Goal: Task Accomplishment & Management: Manage account settings

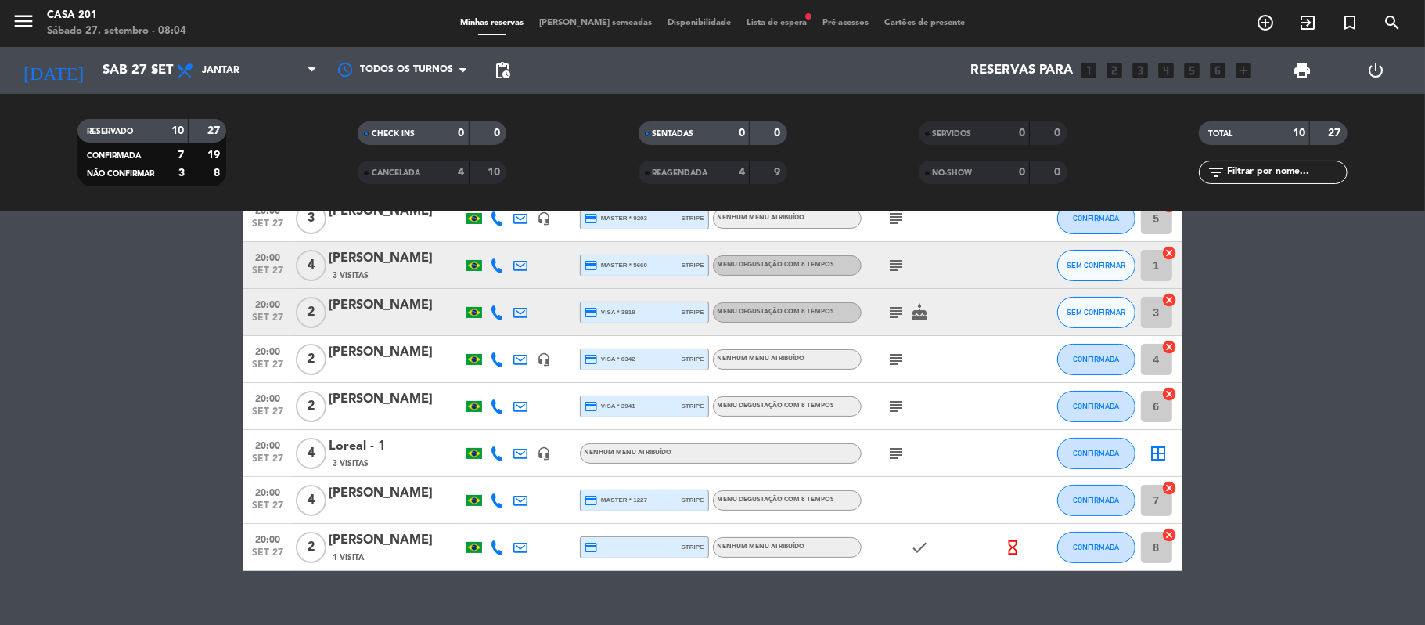
scroll to position [183, 0]
click at [897, 448] on icon "subject" at bounding box center [897, 452] width 19 height 19
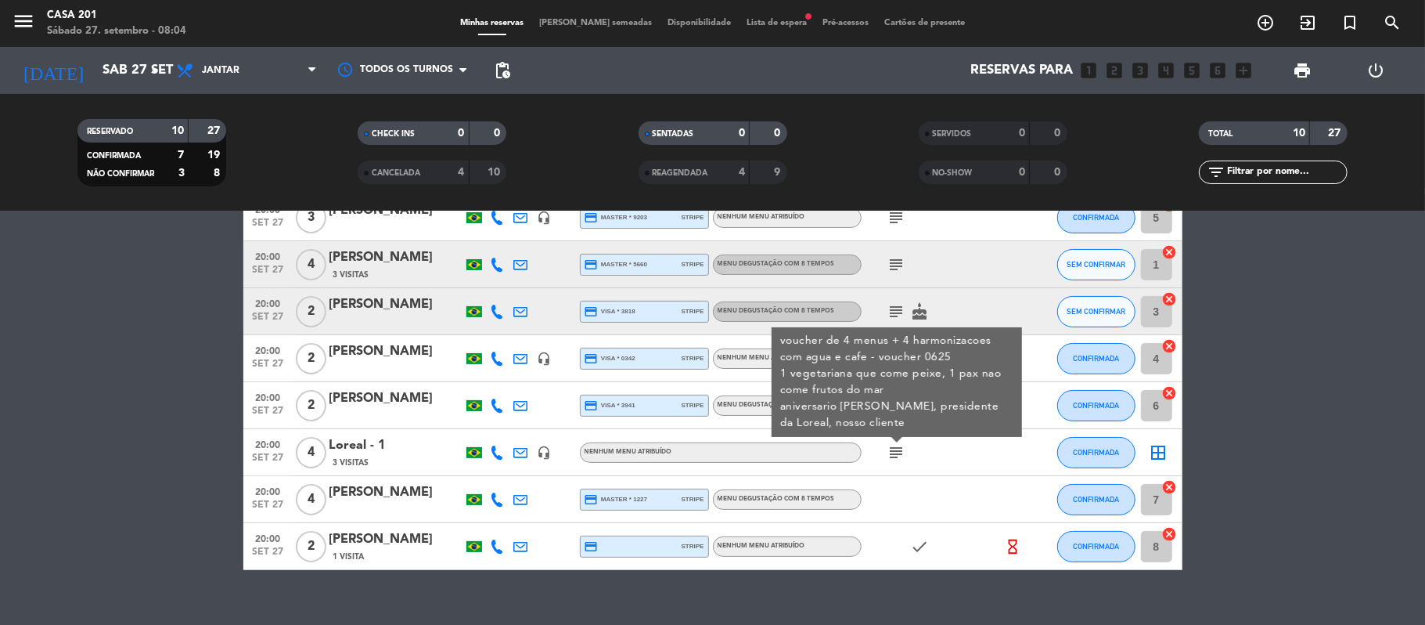
click at [897, 448] on icon "subject" at bounding box center [897, 452] width 19 height 19
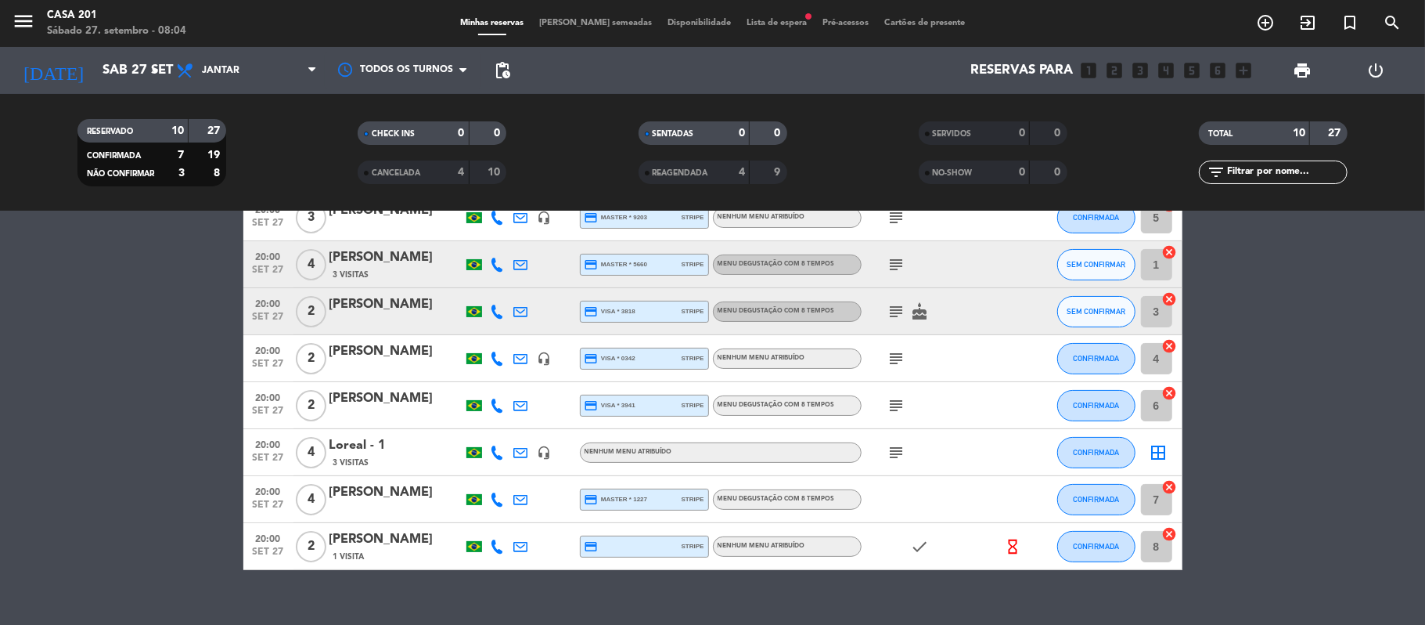
click at [895, 408] on icon "subject" at bounding box center [897, 405] width 19 height 19
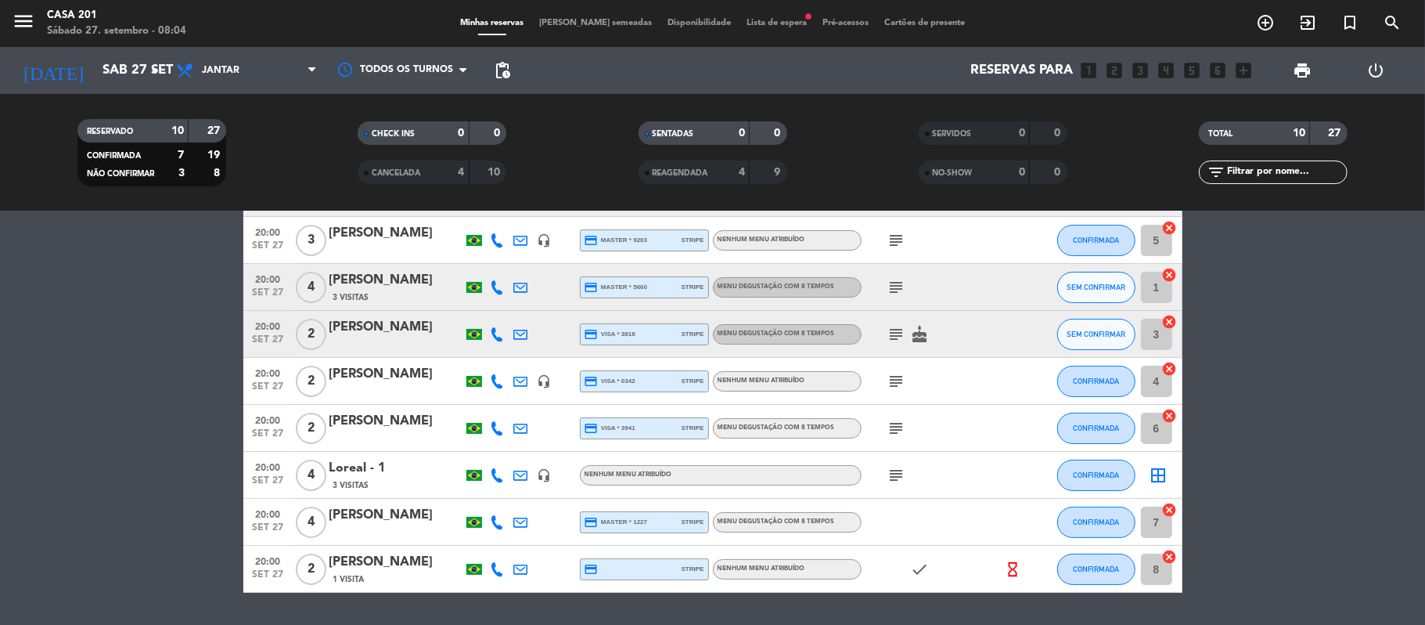
scroll to position [139, 0]
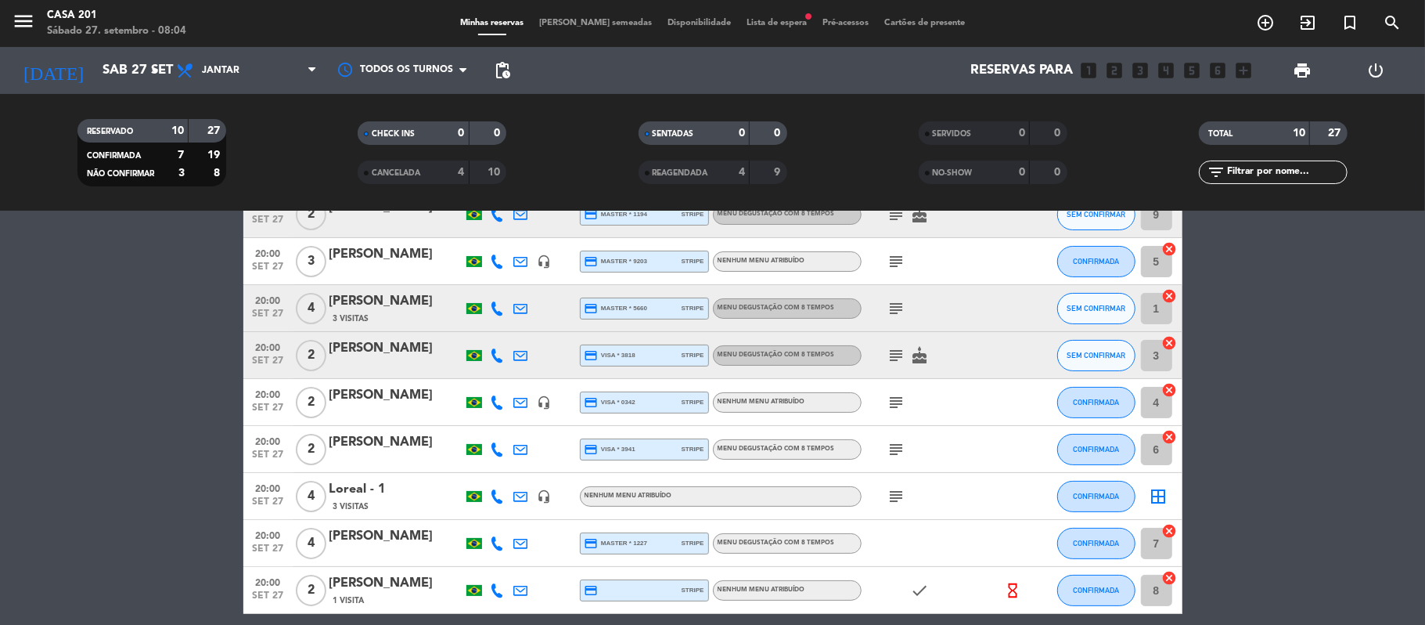
click at [895, 410] on icon "subject" at bounding box center [897, 402] width 19 height 19
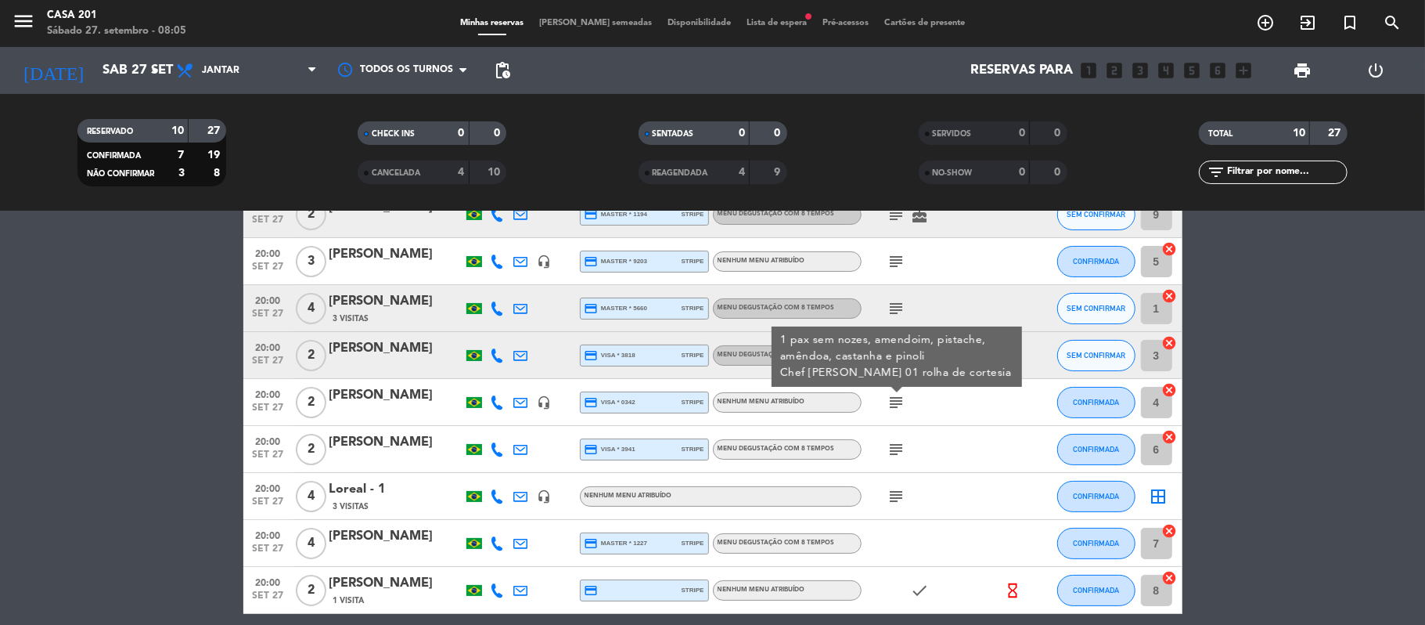
click at [895, 410] on icon "subject" at bounding box center [897, 402] width 19 height 19
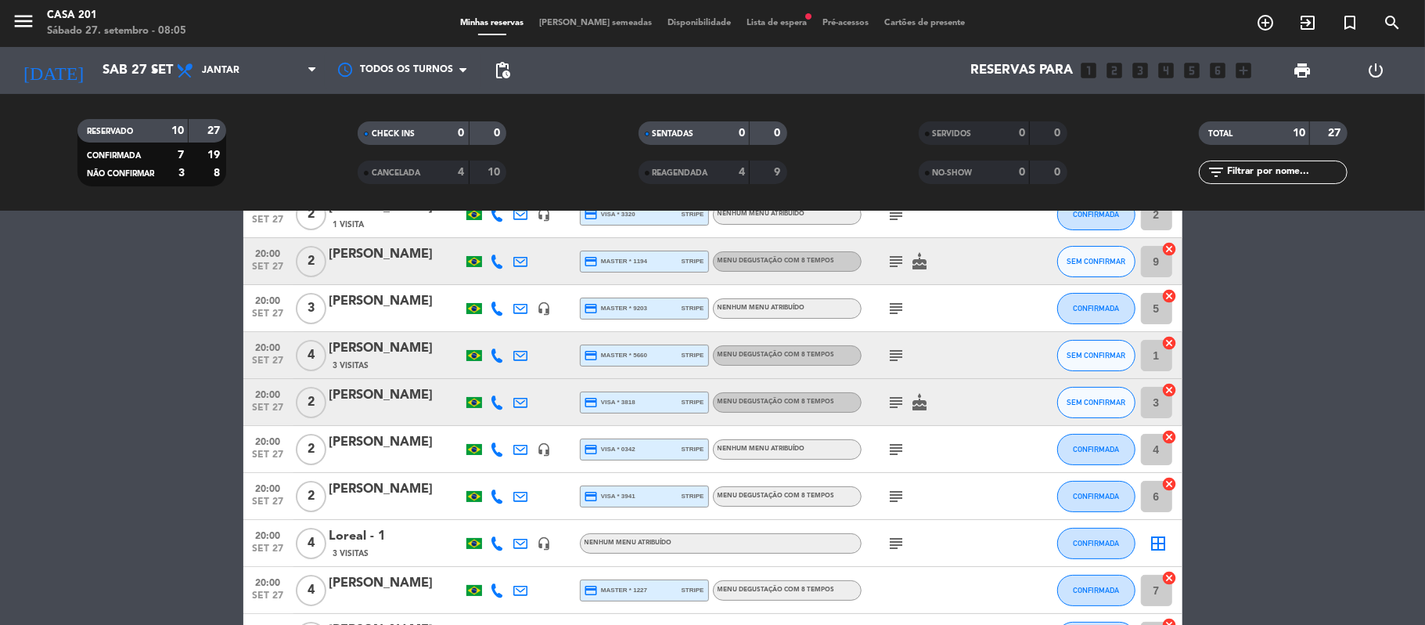
scroll to position [0, 0]
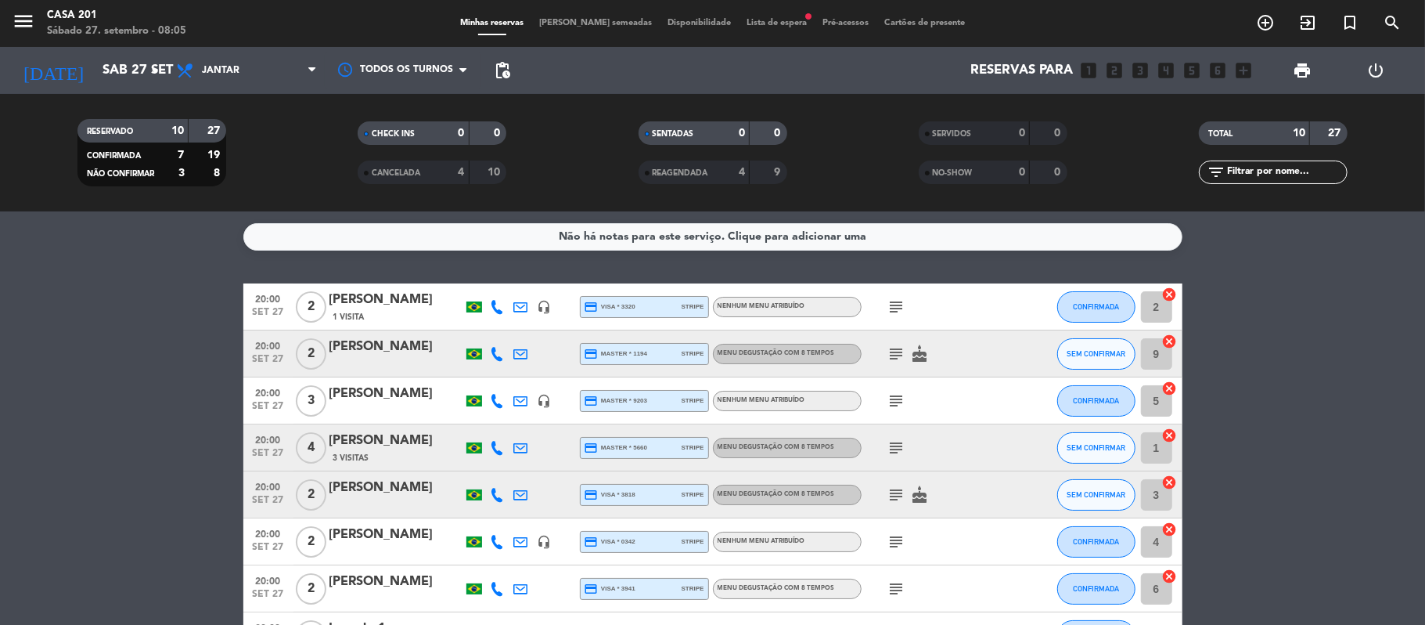
click at [899, 305] on icon "subject" at bounding box center [897, 306] width 19 height 19
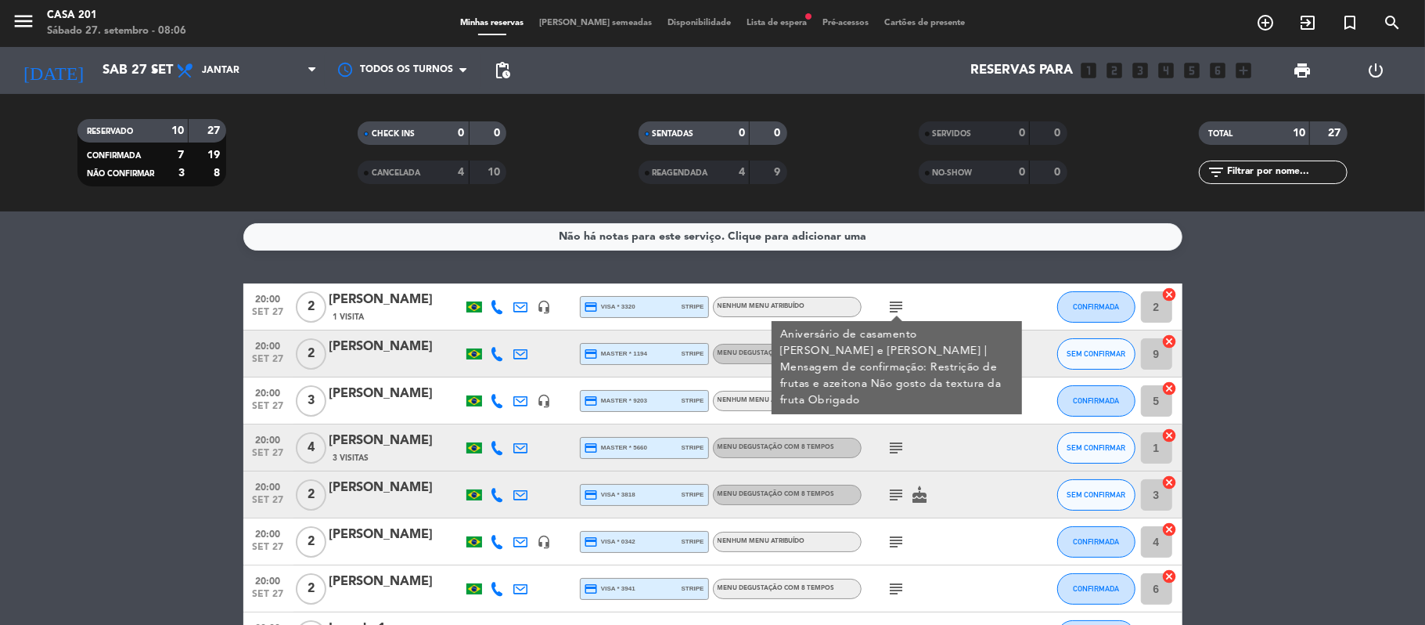
click at [899, 305] on icon "subject" at bounding box center [897, 306] width 19 height 19
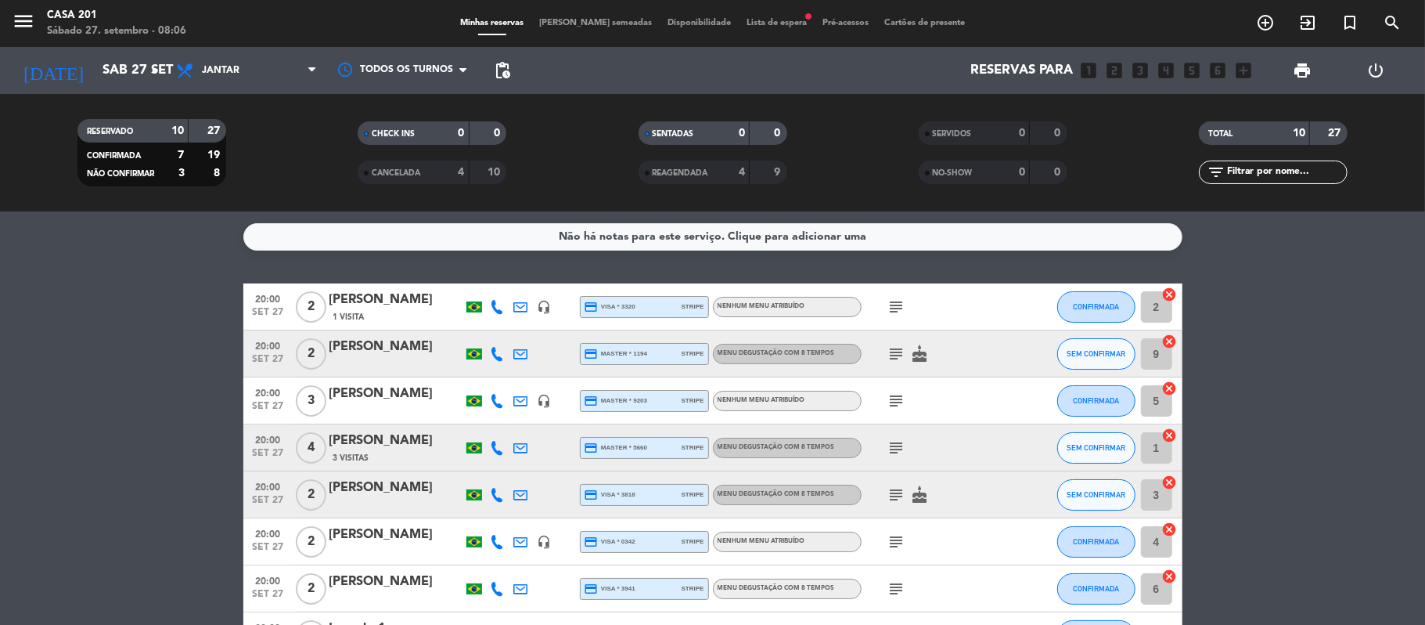
click at [894, 355] on icon "subject" at bounding box center [897, 353] width 19 height 19
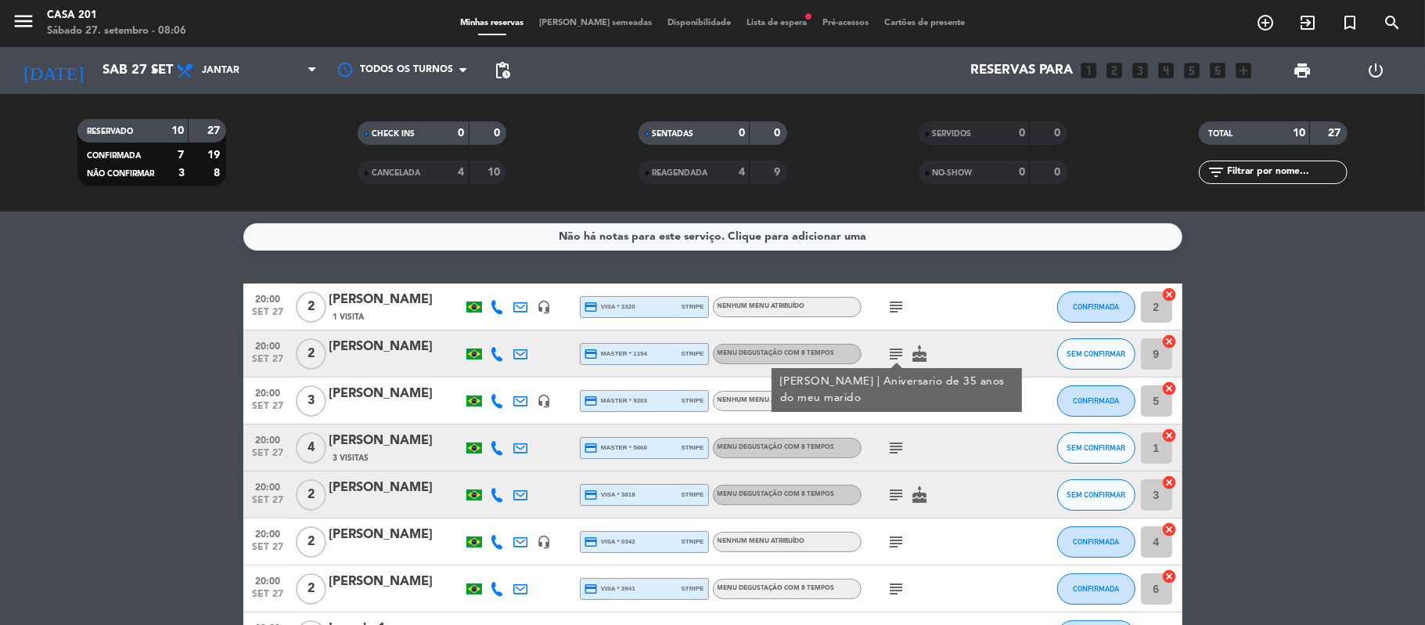
click at [890, 357] on icon "subject" at bounding box center [897, 353] width 19 height 19
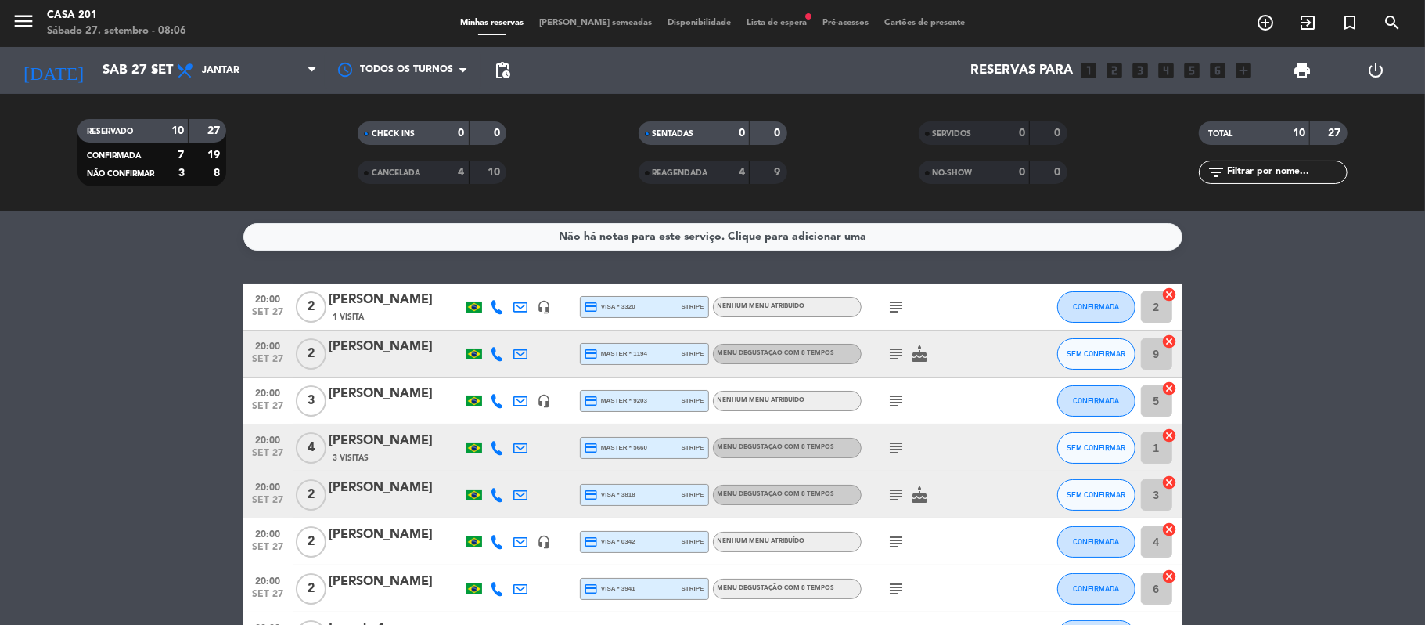
click at [890, 357] on icon "subject" at bounding box center [897, 353] width 19 height 19
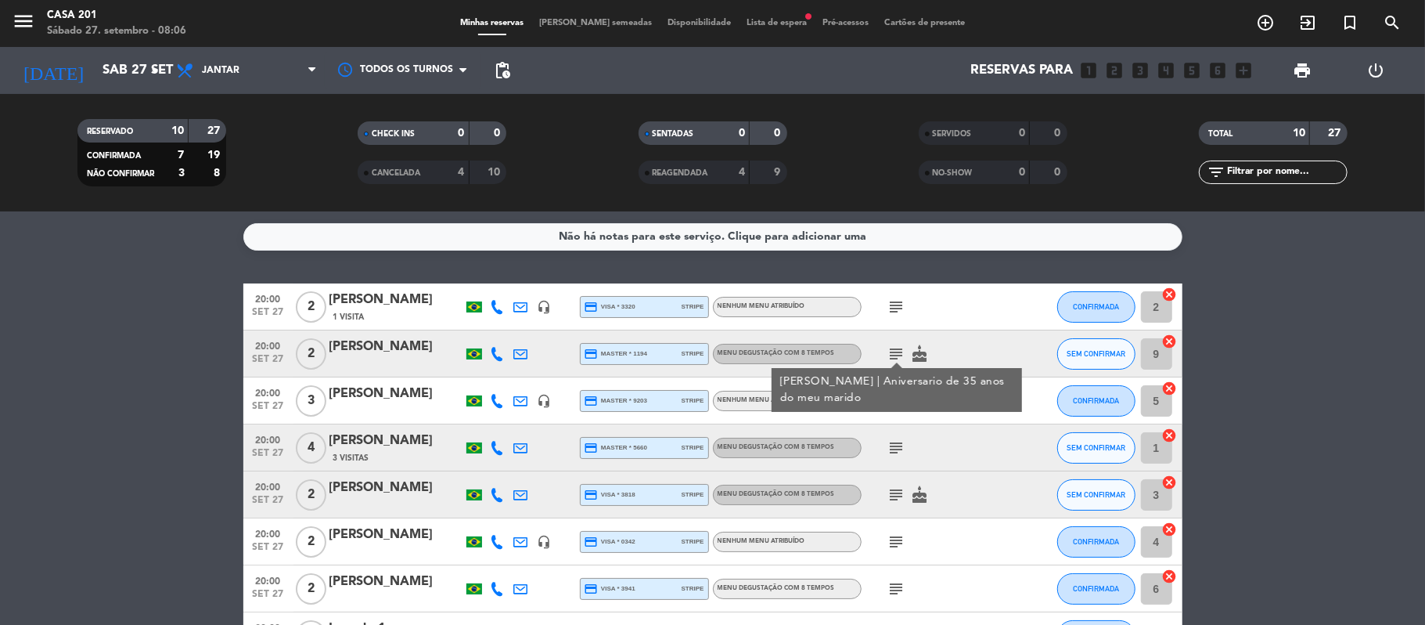
click at [890, 357] on icon "subject" at bounding box center [897, 353] width 19 height 19
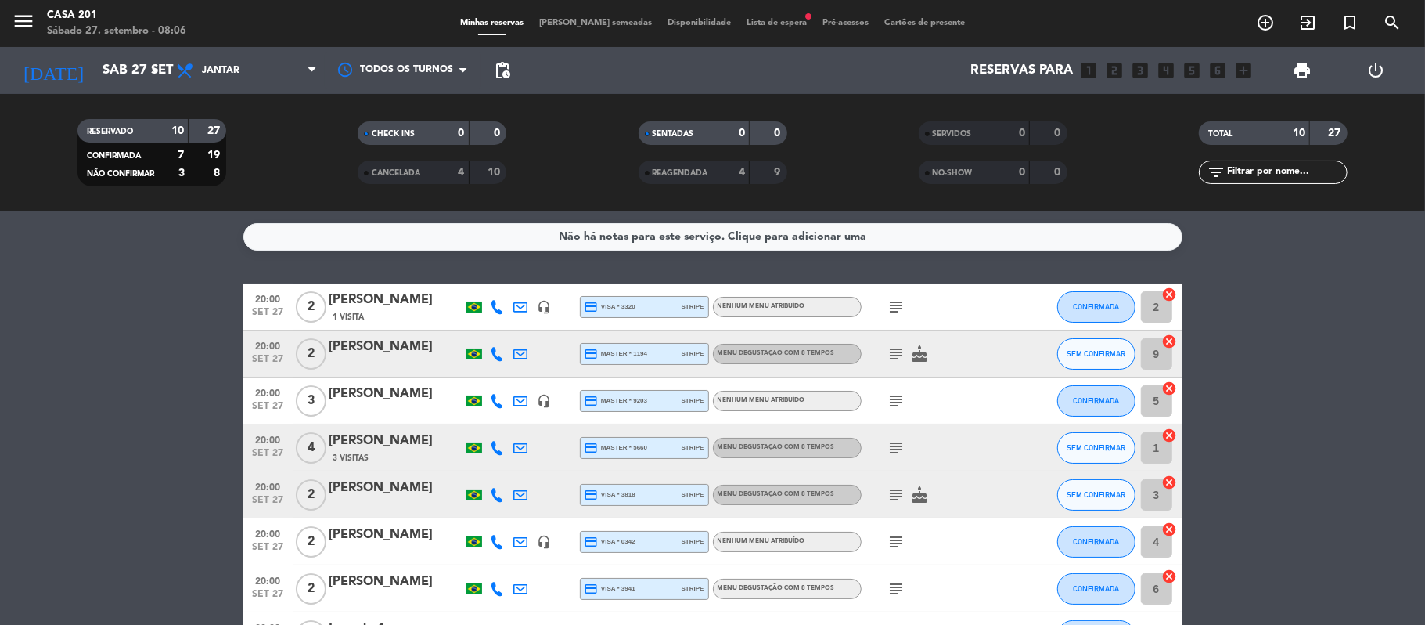
click at [893, 396] on icon "subject" at bounding box center [897, 400] width 19 height 19
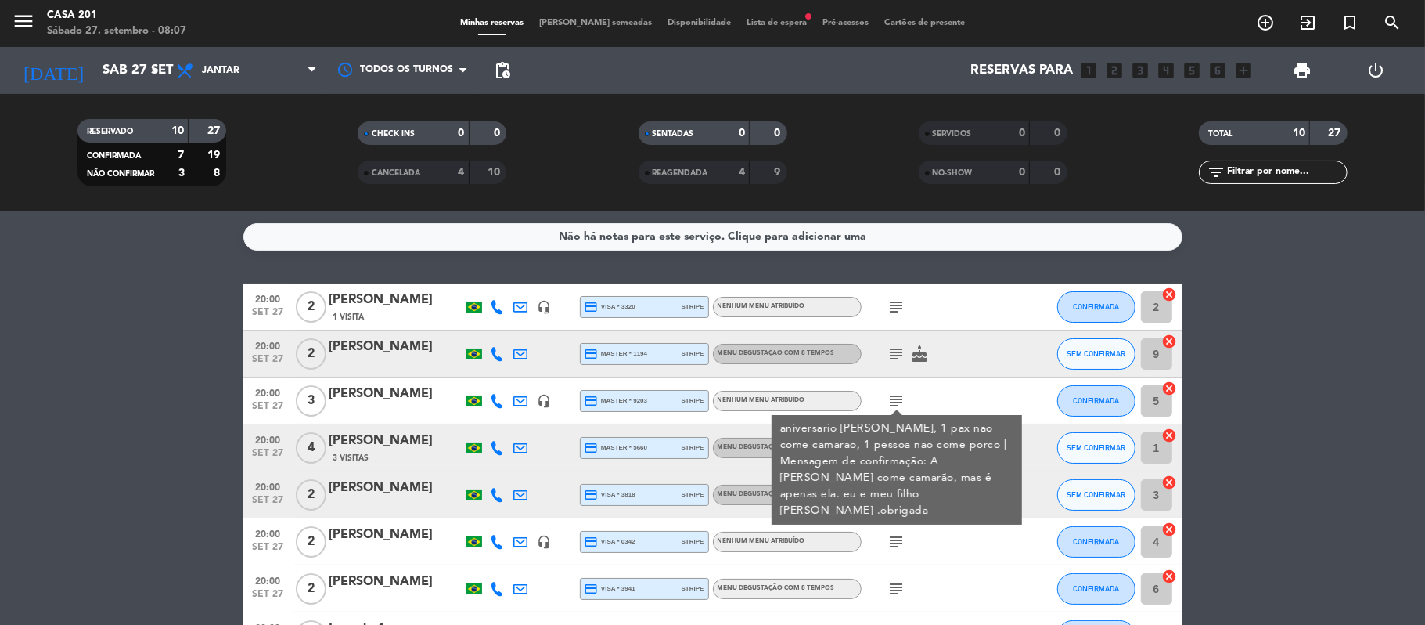
click at [893, 396] on icon "subject" at bounding box center [897, 400] width 19 height 19
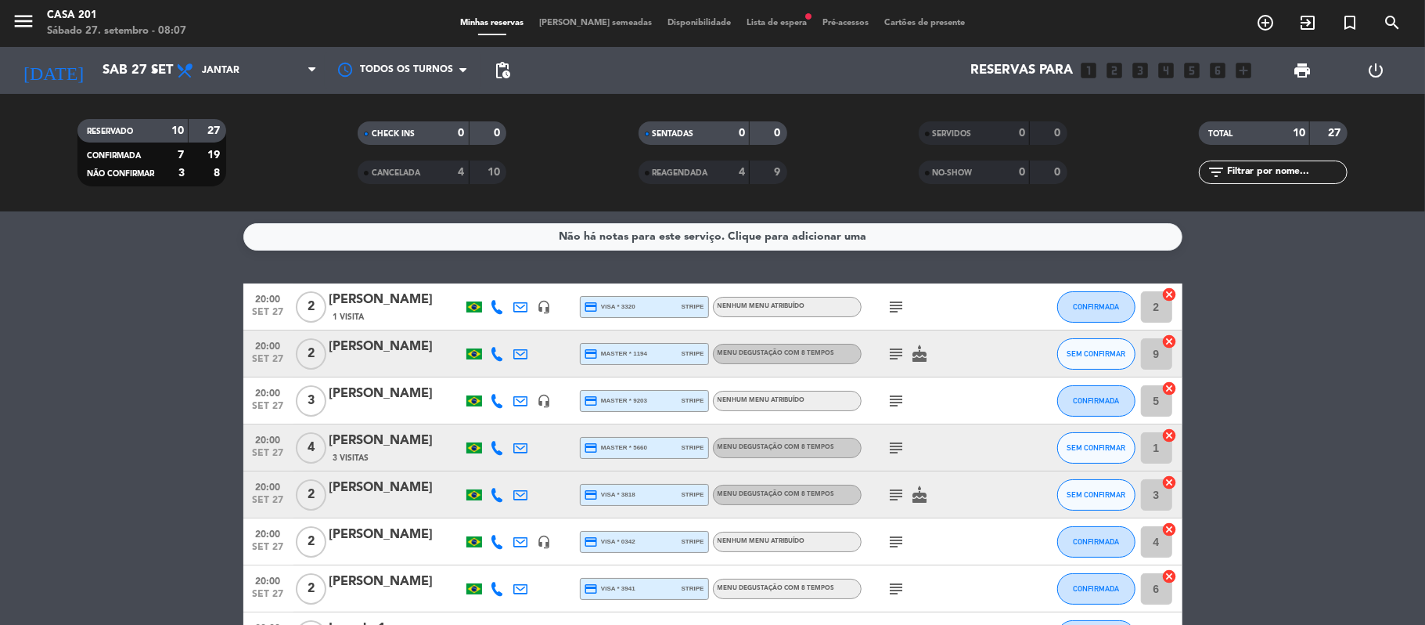
click at [893, 396] on icon "subject" at bounding box center [897, 400] width 19 height 19
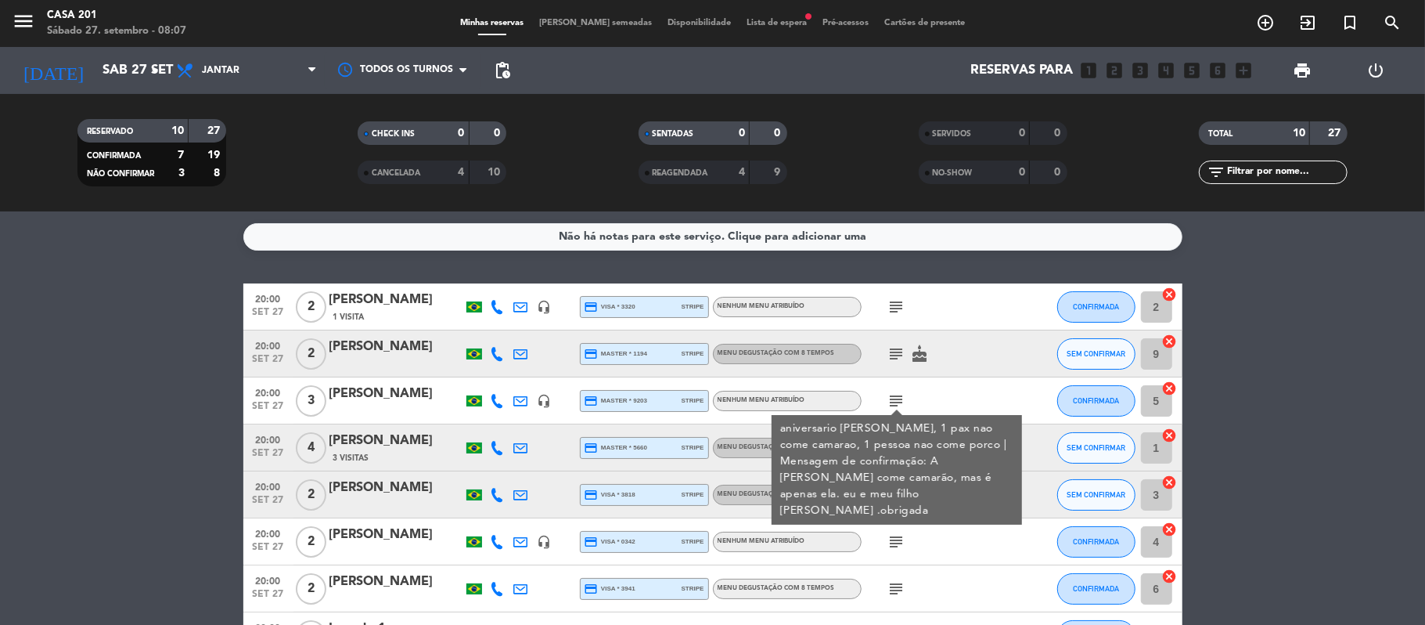
click at [893, 396] on icon "subject" at bounding box center [897, 400] width 19 height 19
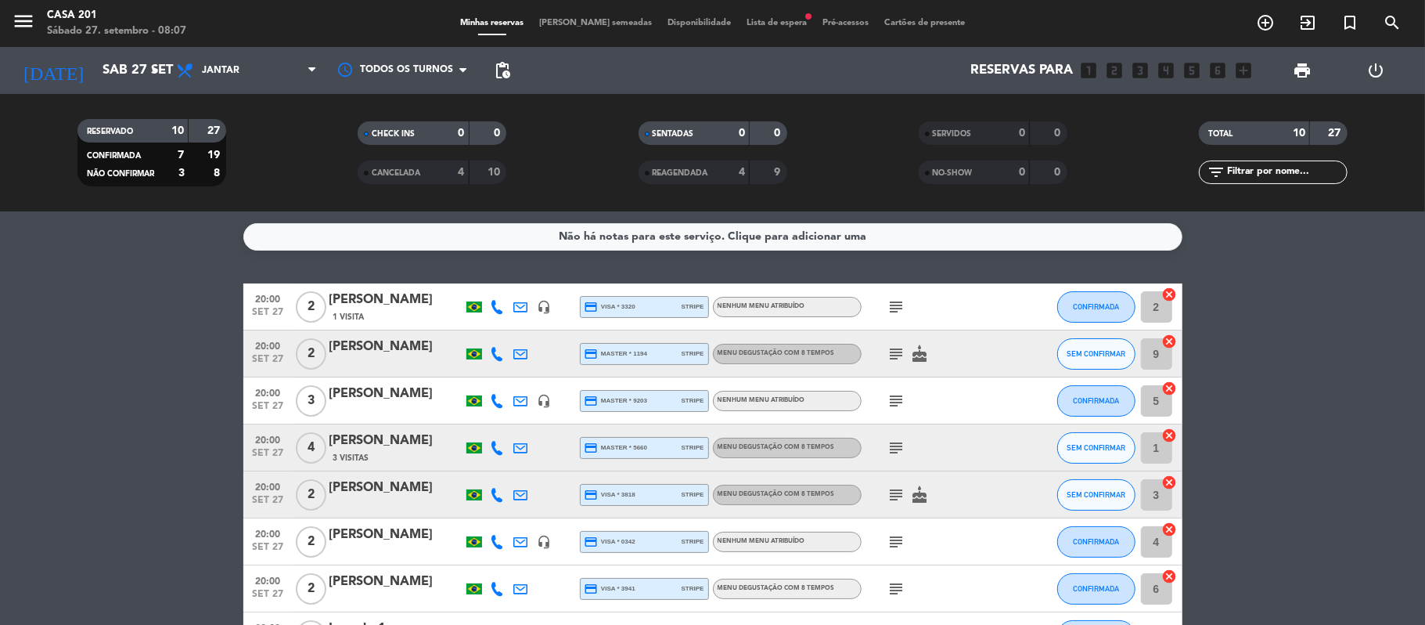
click at [894, 441] on icon "subject" at bounding box center [897, 447] width 19 height 19
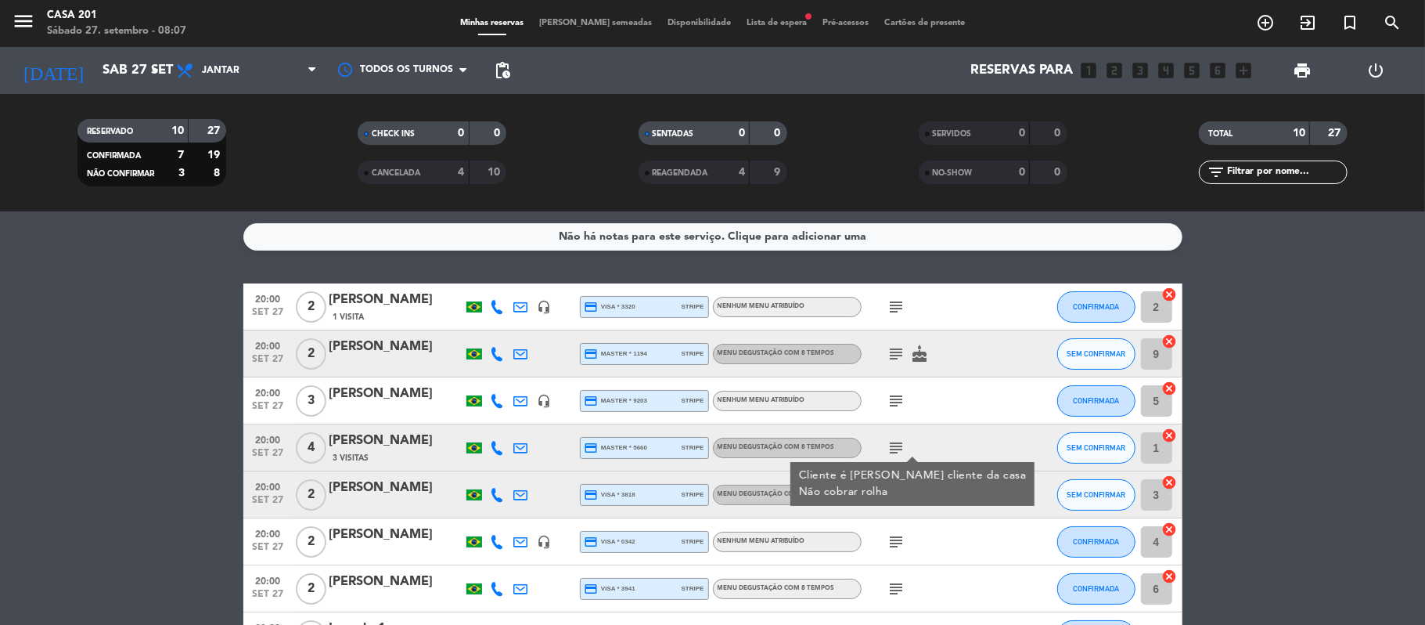
click at [894, 441] on icon "subject" at bounding box center [897, 447] width 19 height 19
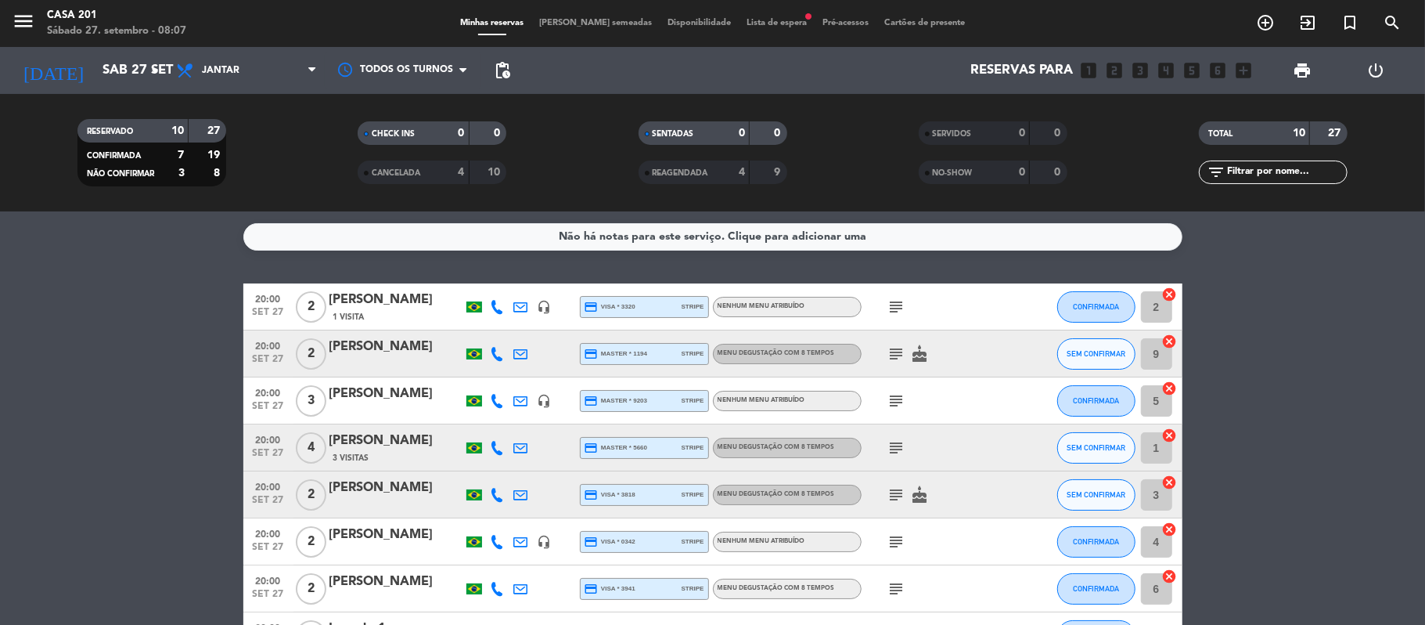
click at [893, 448] on icon "subject" at bounding box center [897, 447] width 19 height 19
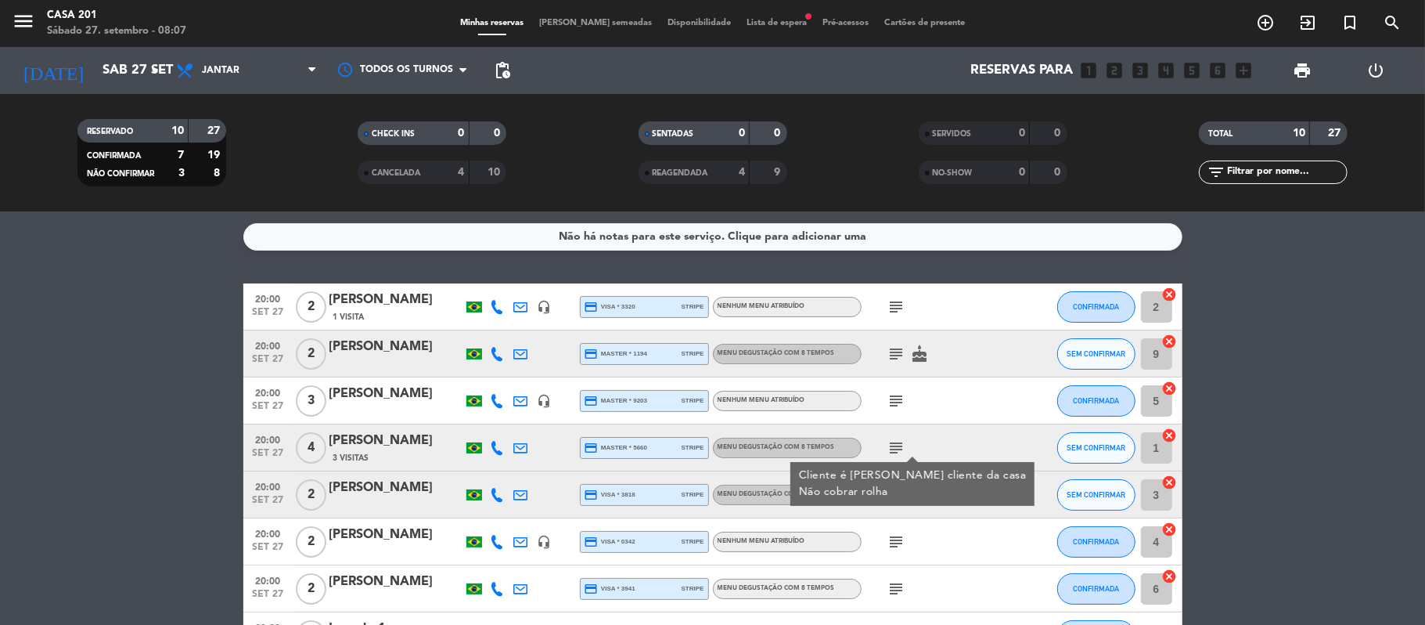
click at [893, 448] on icon "subject" at bounding box center [897, 447] width 19 height 19
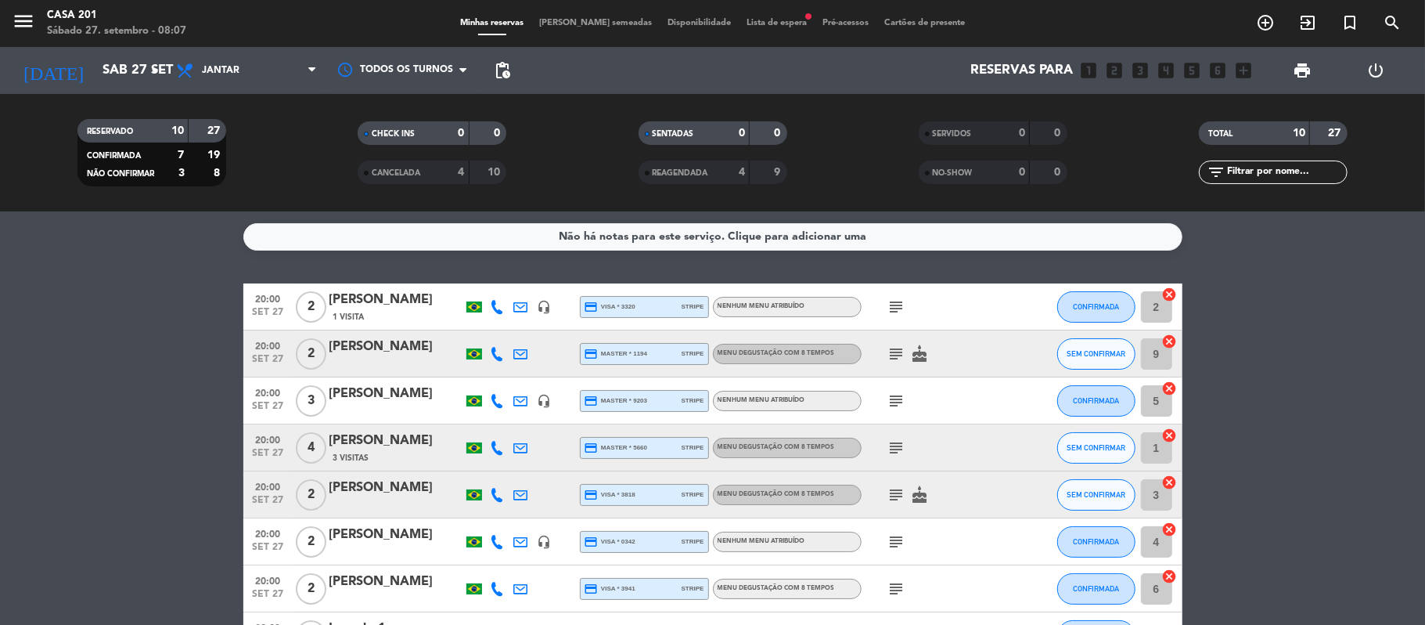
click at [891, 492] on icon "subject" at bounding box center [897, 494] width 19 height 19
click at [896, 538] on icon "subject" at bounding box center [897, 541] width 19 height 19
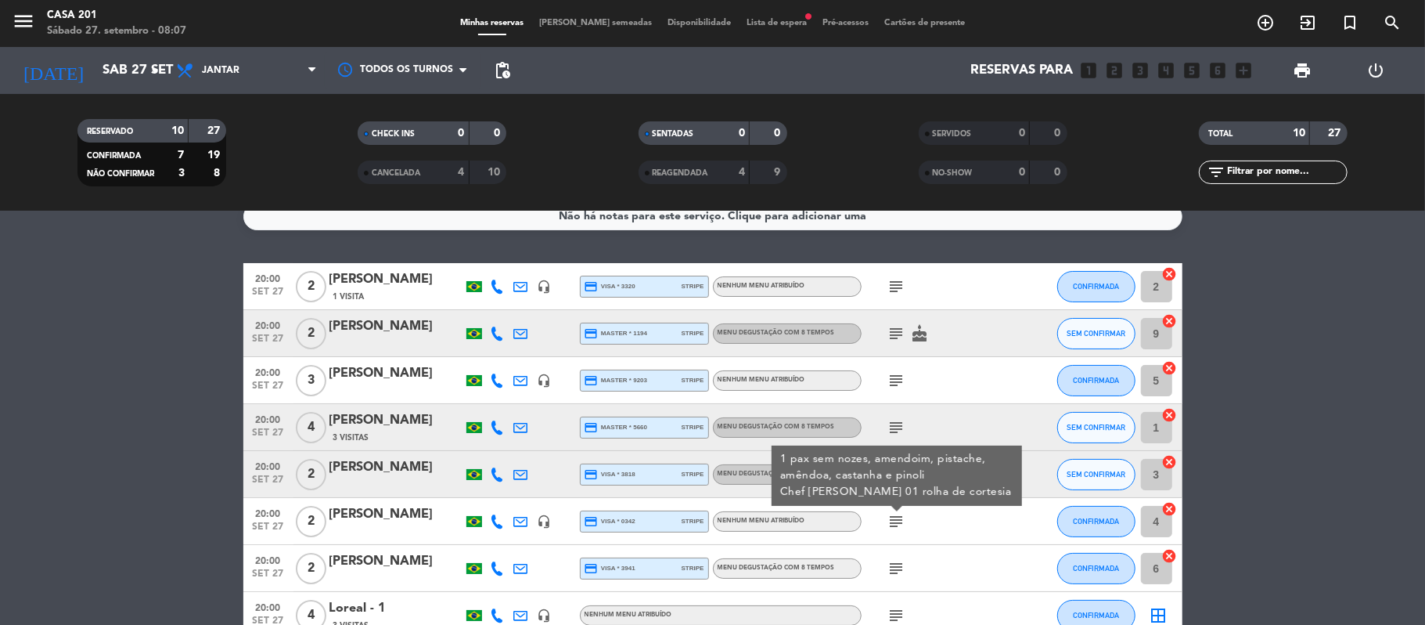
scroll to position [47, 0]
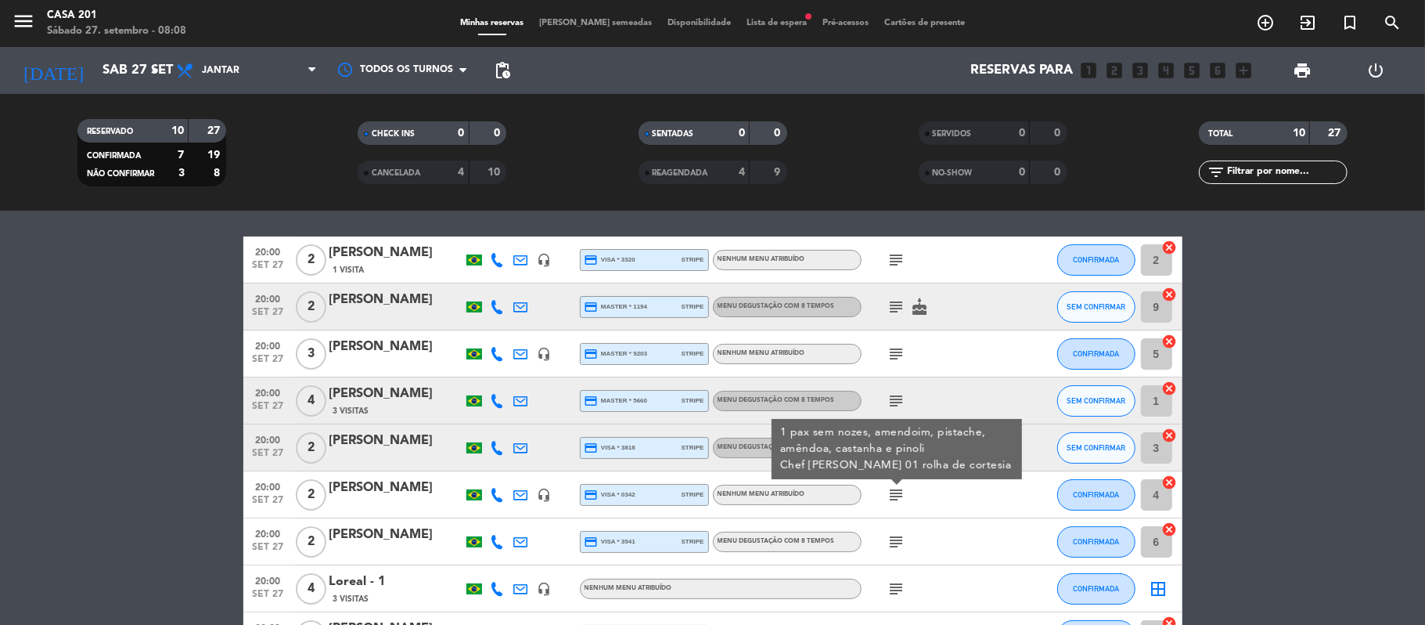
click at [896, 538] on icon "subject" at bounding box center [897, 541] width 19 height 19
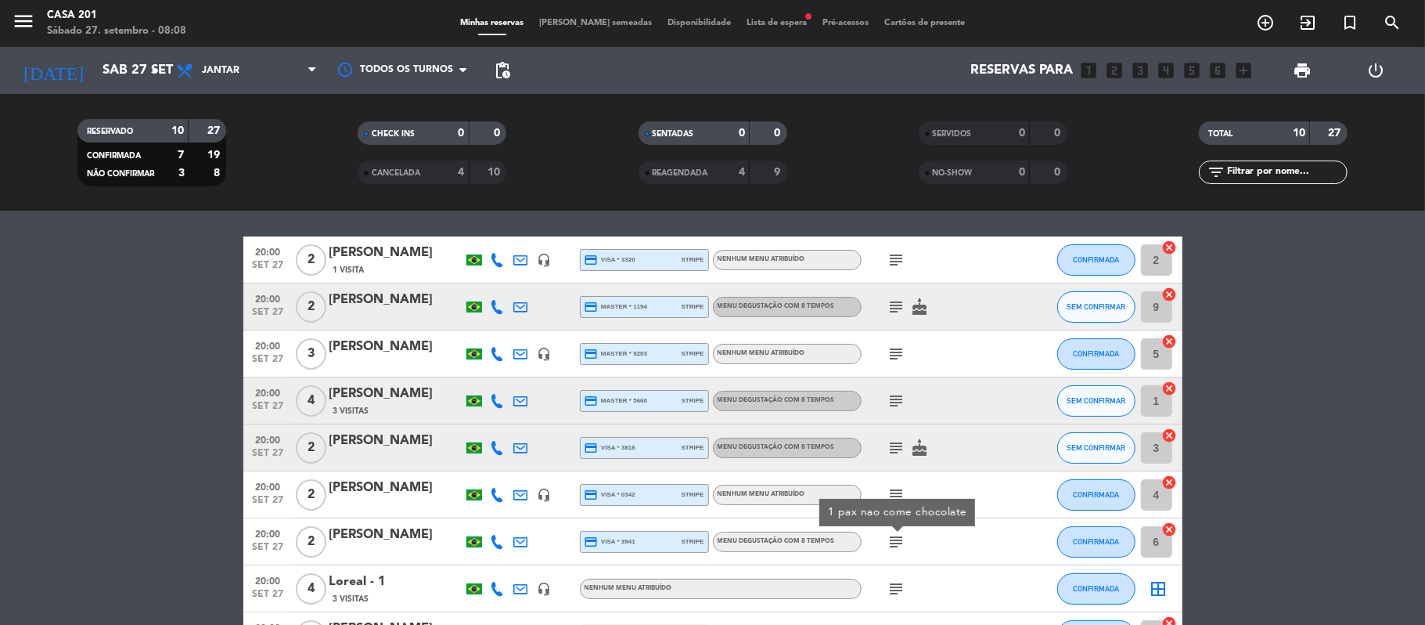
click at [896, 538] on icon "subject" at bounding box center [897, 541] width 19 height 19
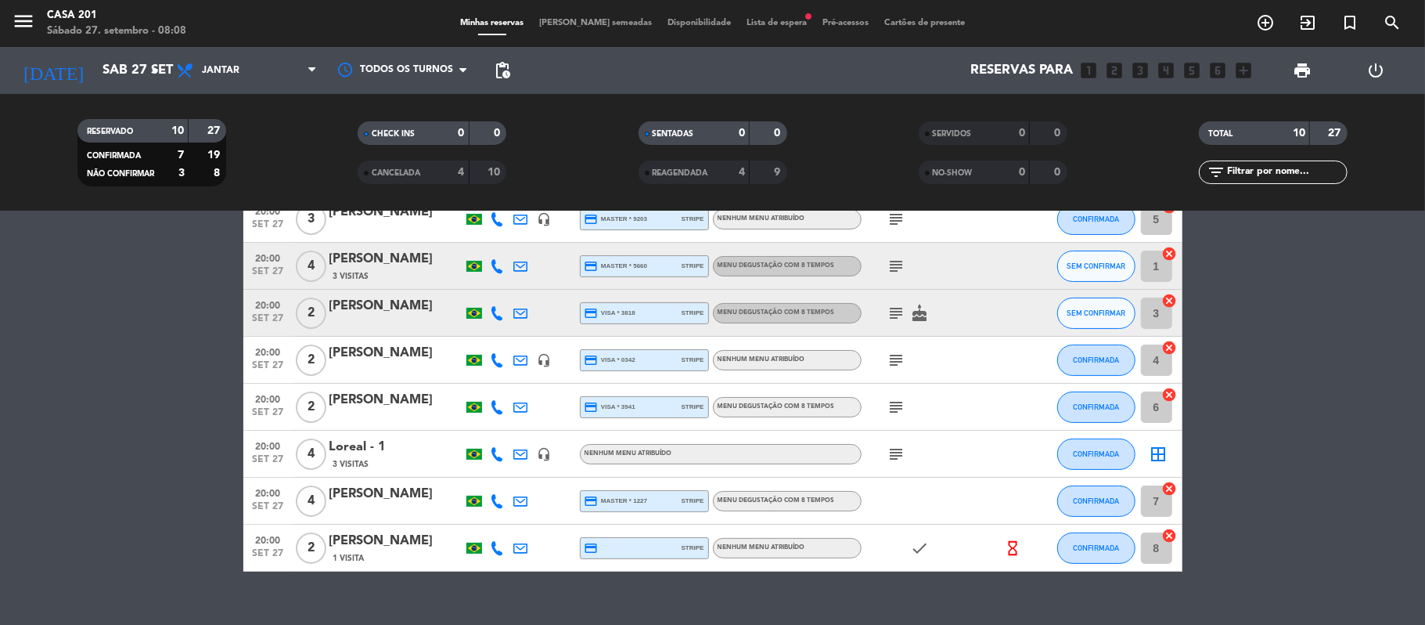
scroll to position [205, 0]
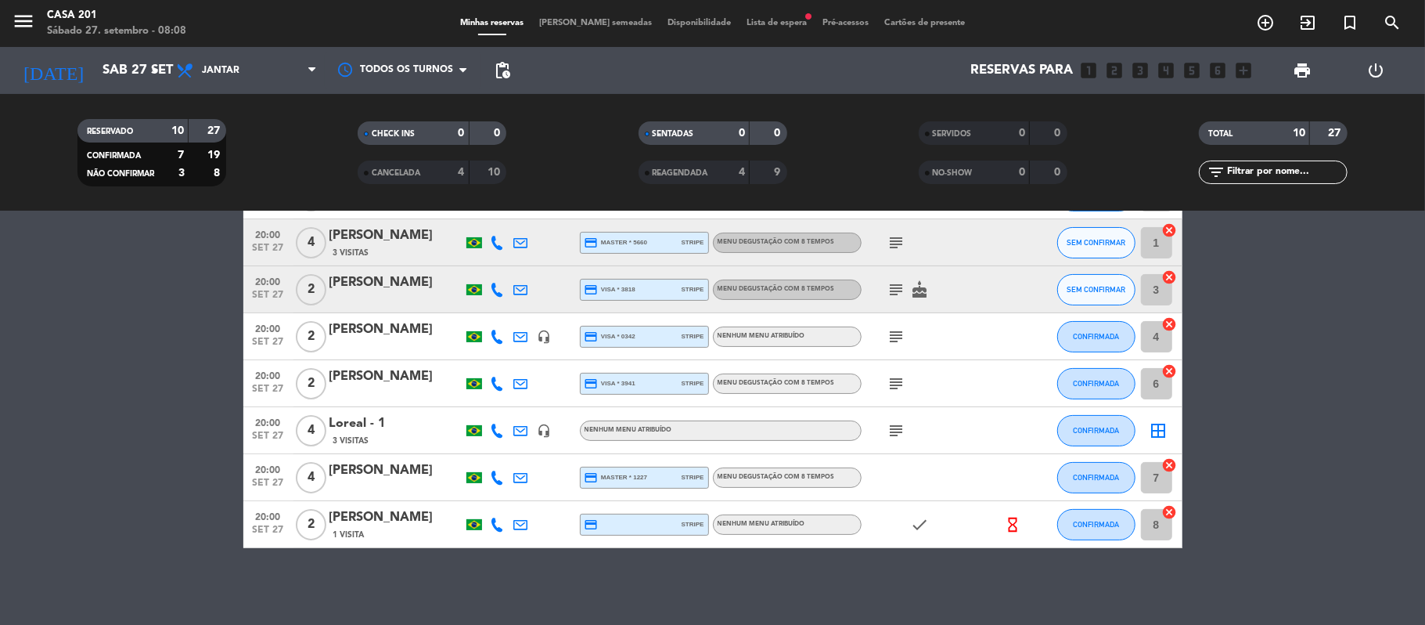
click at [892, 421] on icon "subject" at bounding box center [897, 430] width 19 height 19
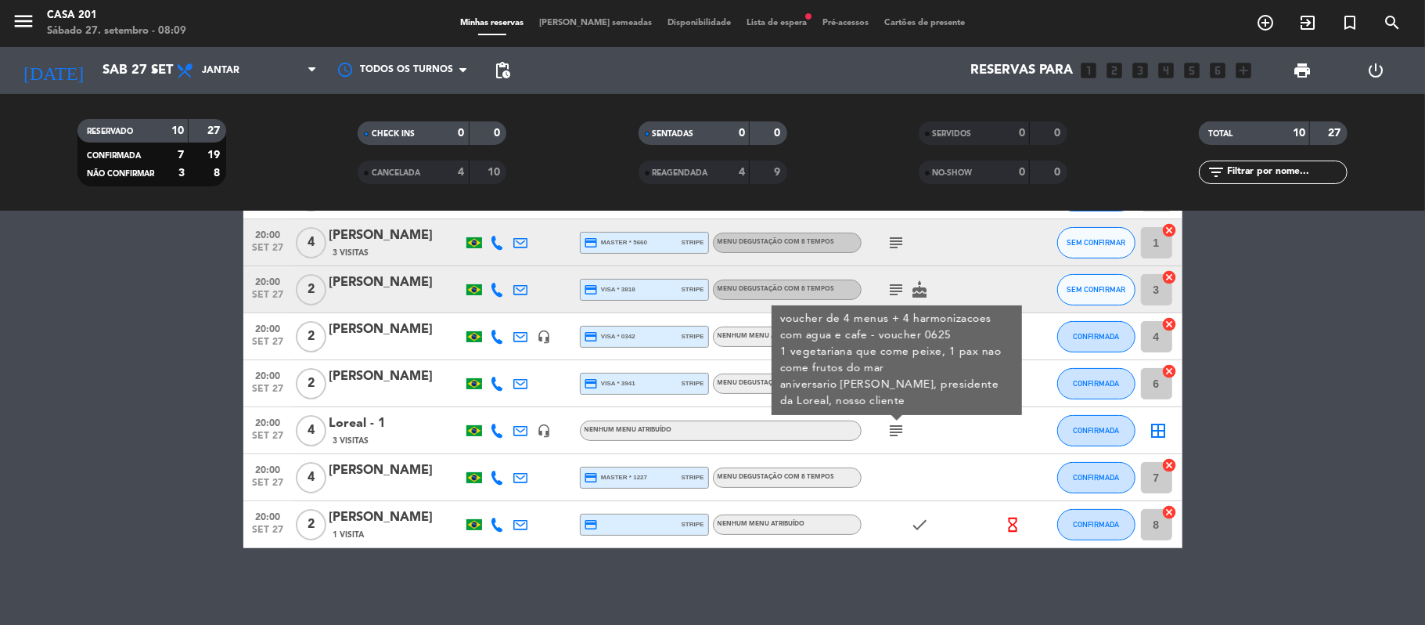
click at [894, 429] on icon "subject" at bounding box center [897, 430] width 19 height 19
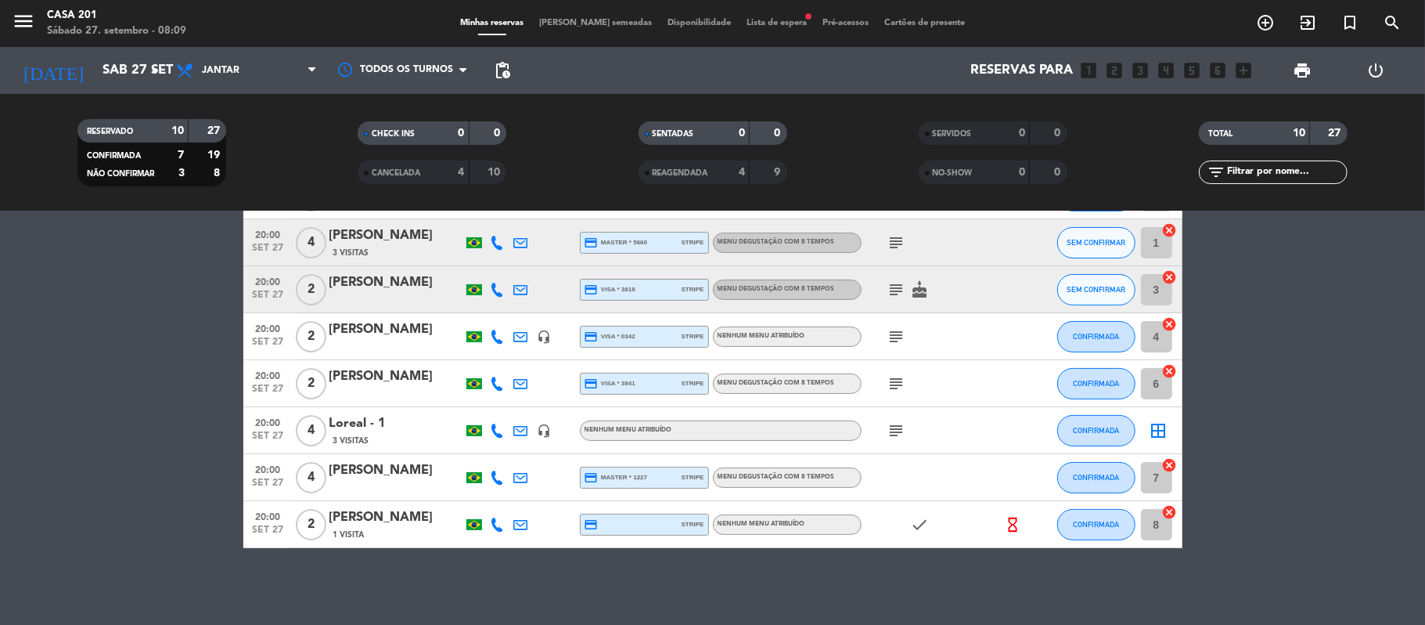
scroll to position [0, 0]
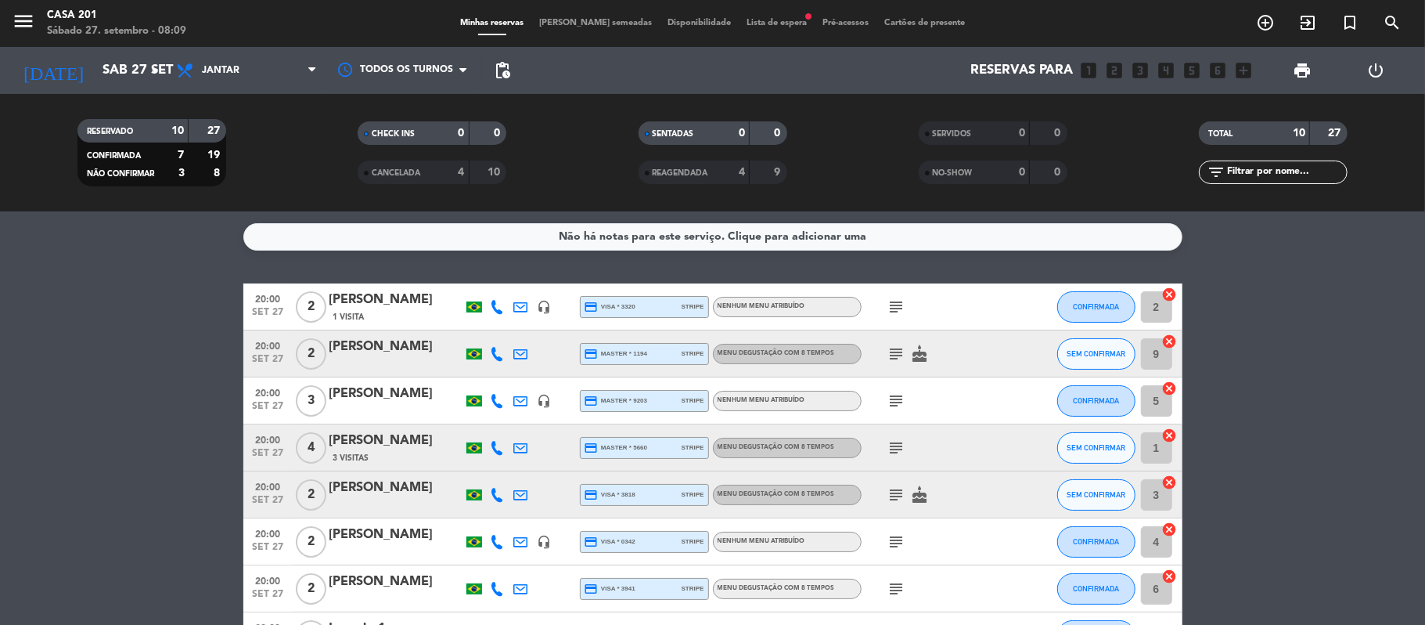
click at [893, 301] on icon "subject" at bounding box center [897, 306] width 19 height 19
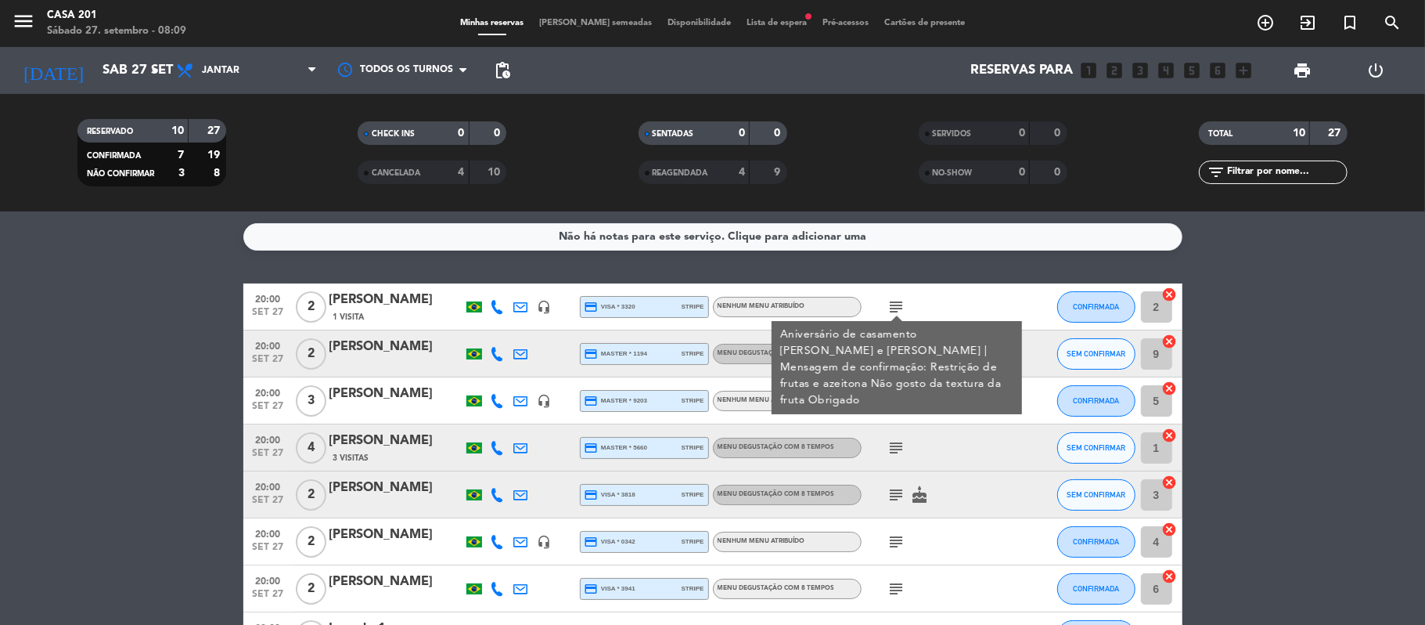
click at [893, 301] on icon "subject" at bounding box center [897, 306] width 19 height 19
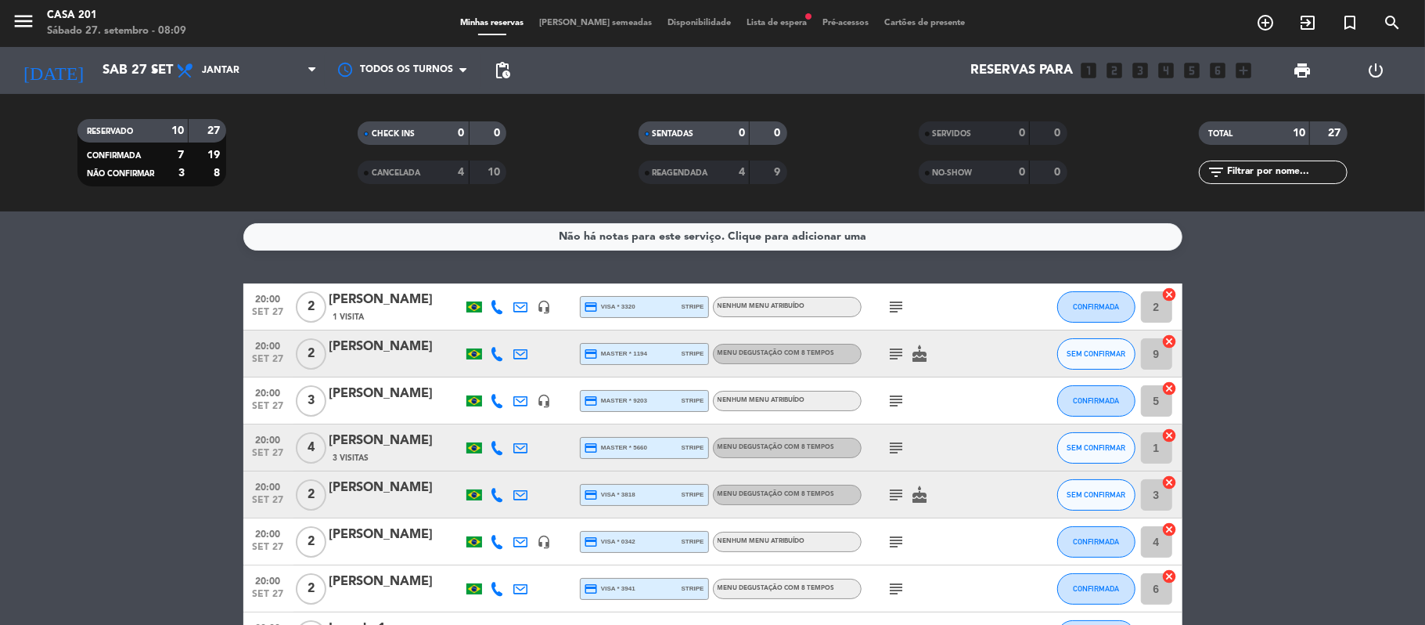
click at [899, 355] on icon "subject" at bounding box center [897, 353] width 19 height 19
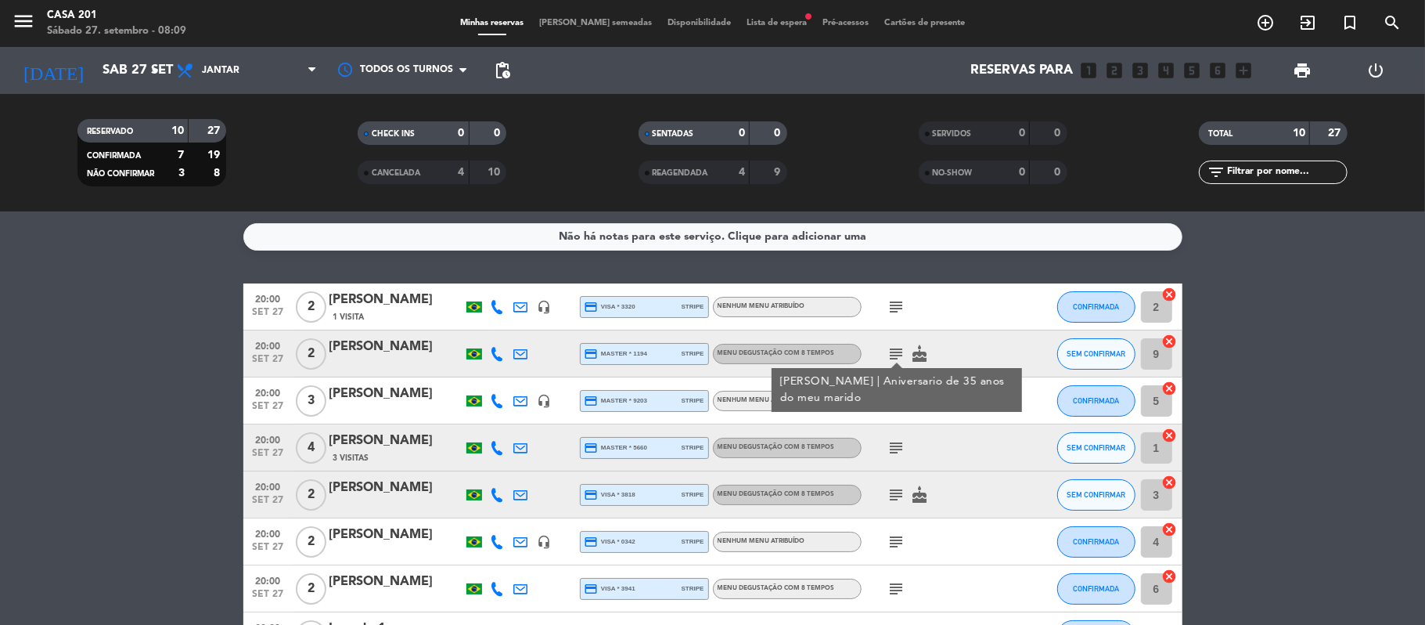
click at [899, 355] on icon "subject" at bounding box center [897, 353] width 19 height 19
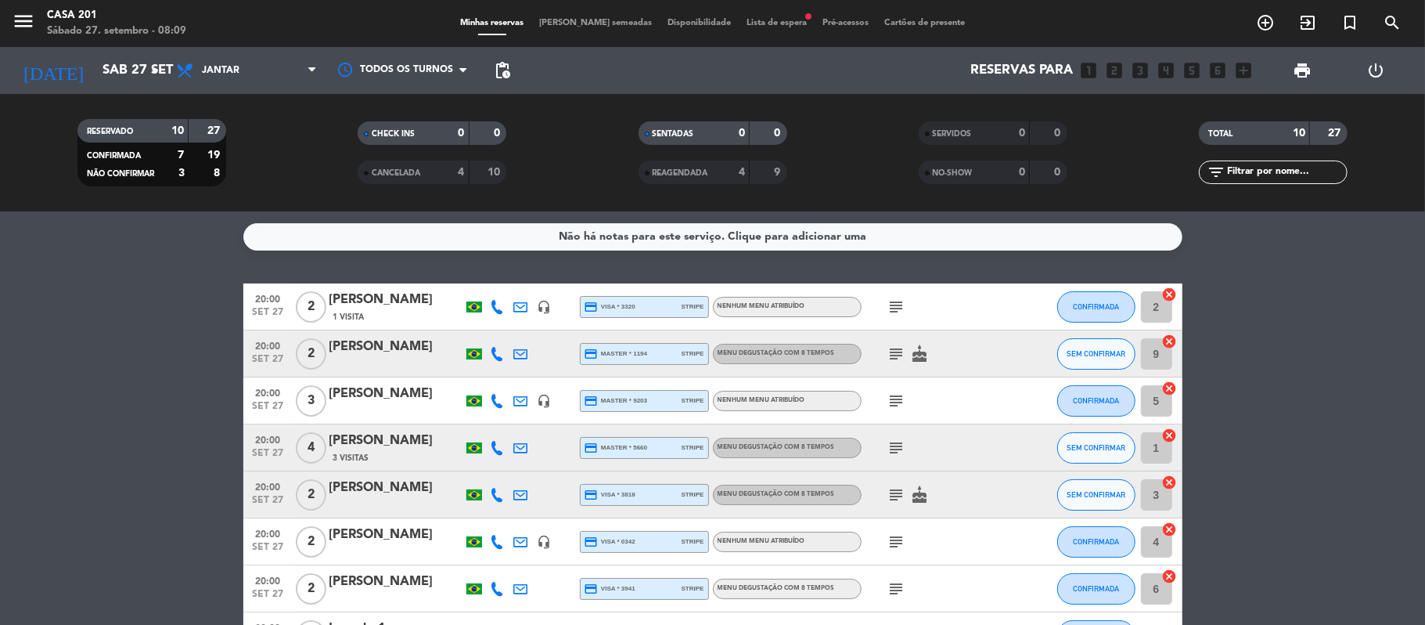
click at [896, 398] on icon "subject" at bounding box center [897, 400] width 19 height 19
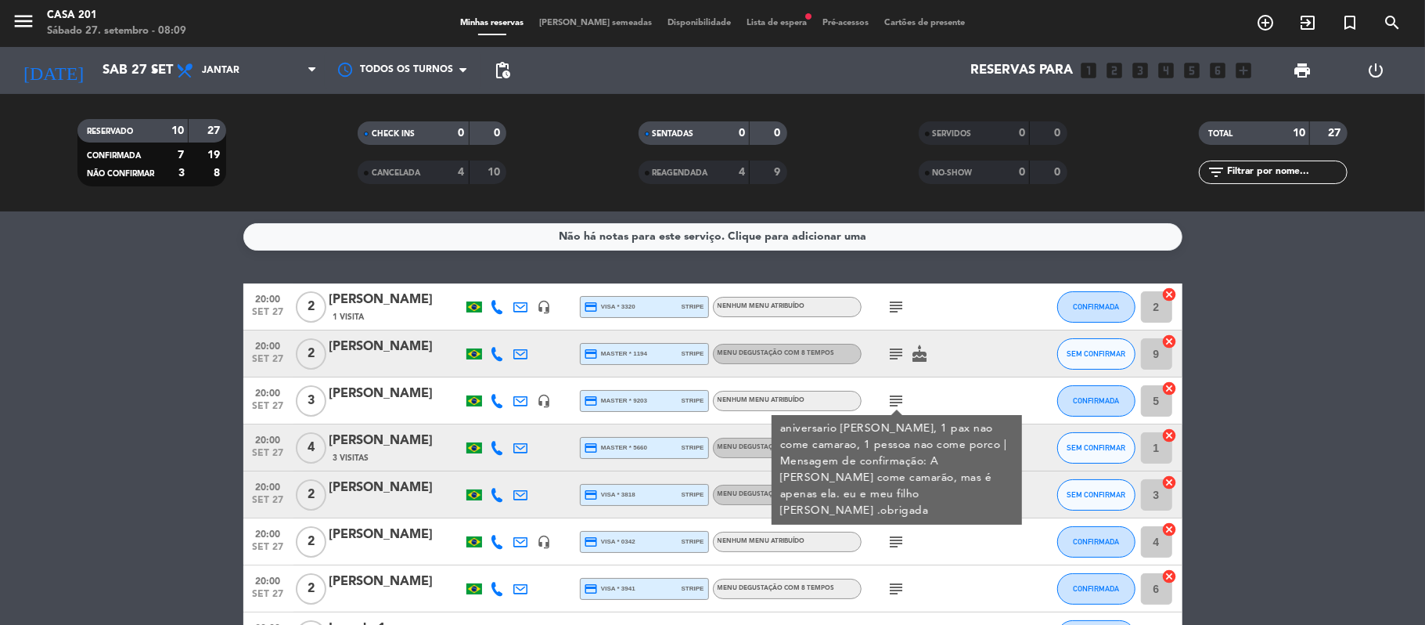
click at [896, 398] on icon "subject" at bounding box center [897, 400] width 19 height 19
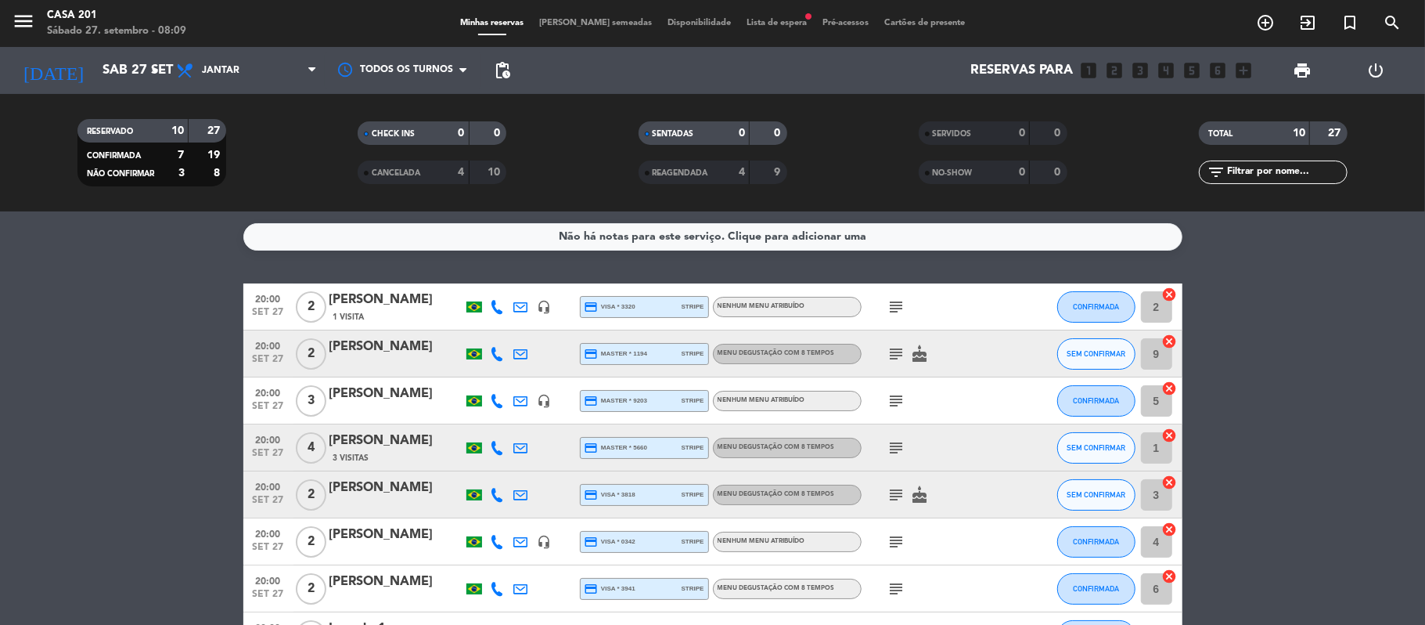
click at [895, 438] on icon "subject" at bounding box center [897, 447] width 19 height 19
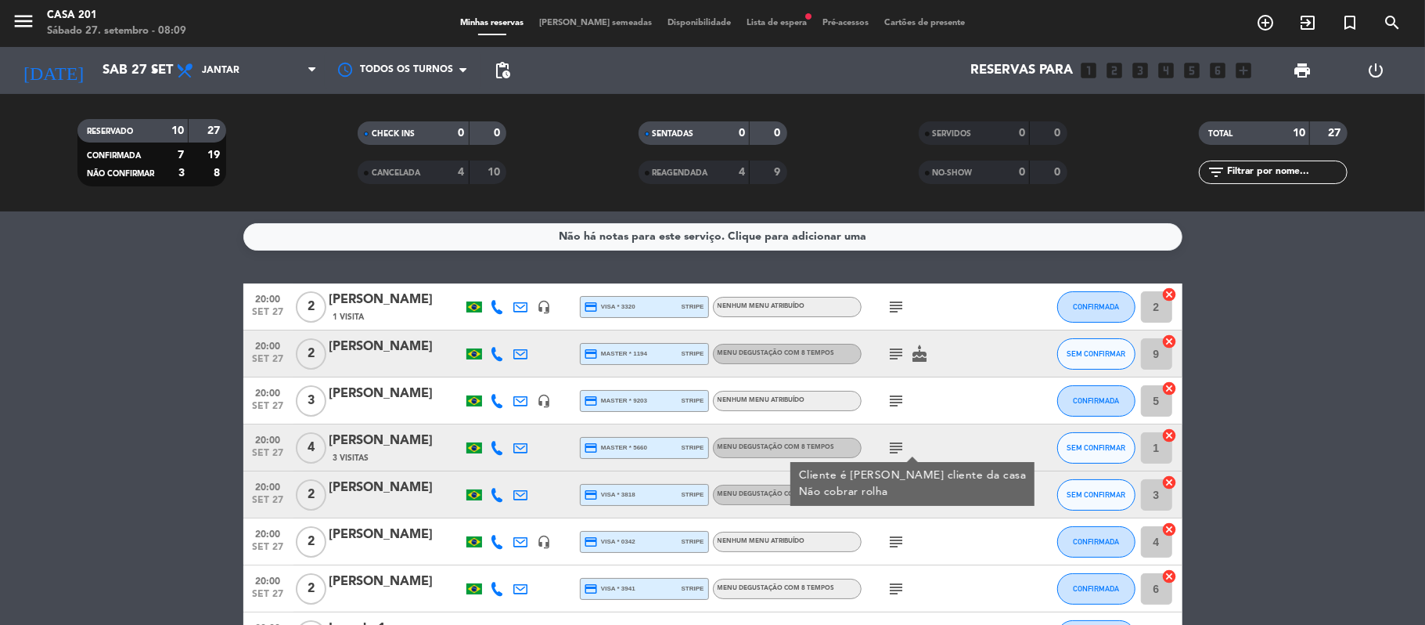
click at [895, 438] on icon "subject" at bounding box center [897, 447] width 19 height 19
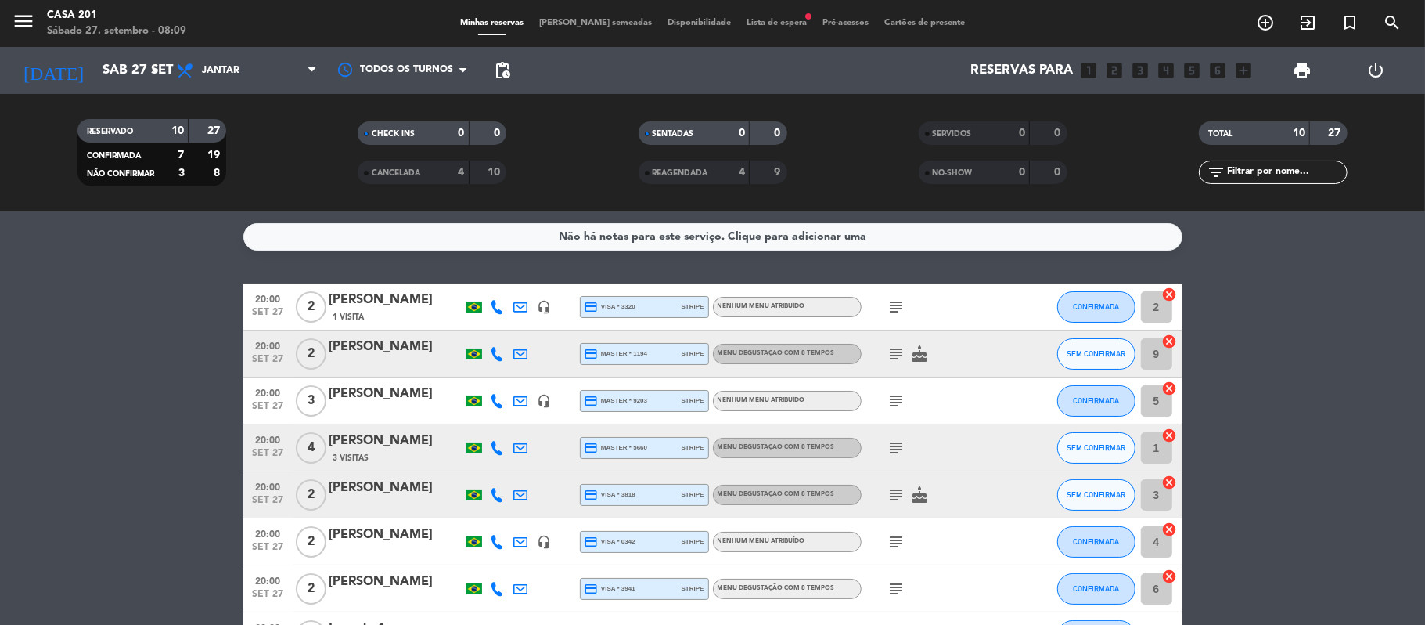
click at [891, 485] on icon "subject" at bounding box center [897, 494] width 19 height 19
click at [895, 534] on icon "subject" at bounding box center [897, 541] width 19 height 19
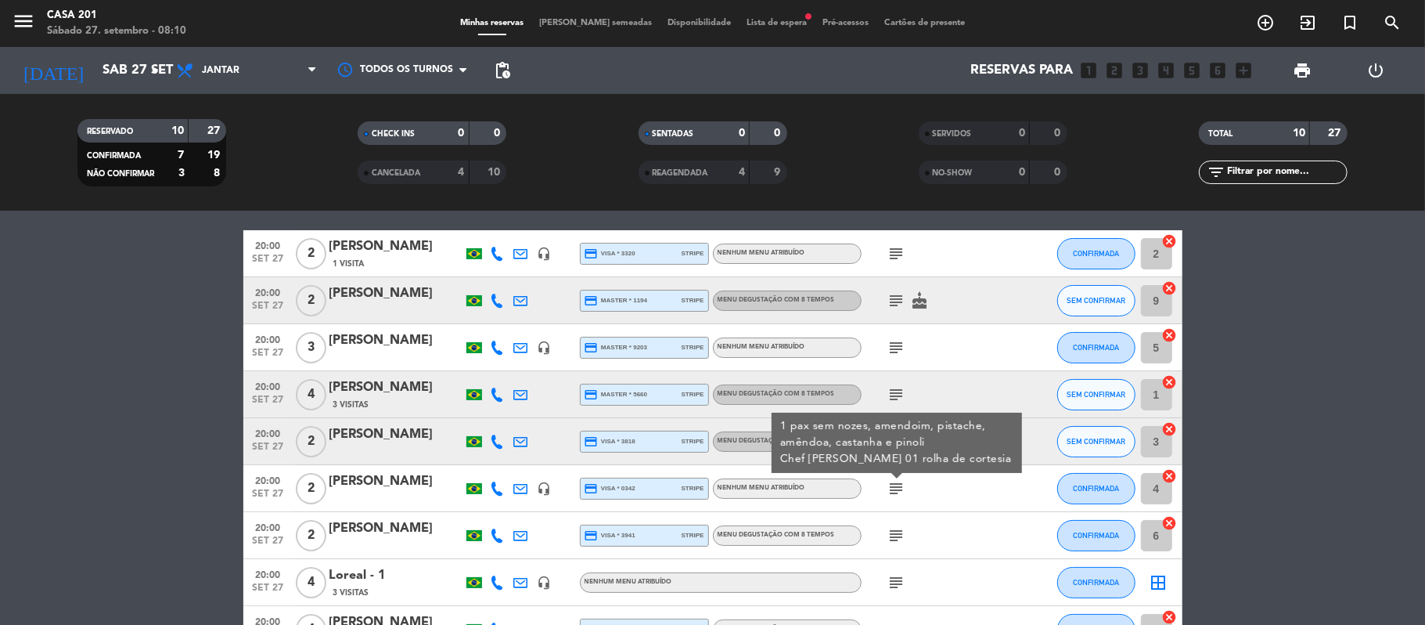
scroll to position [56, 0]
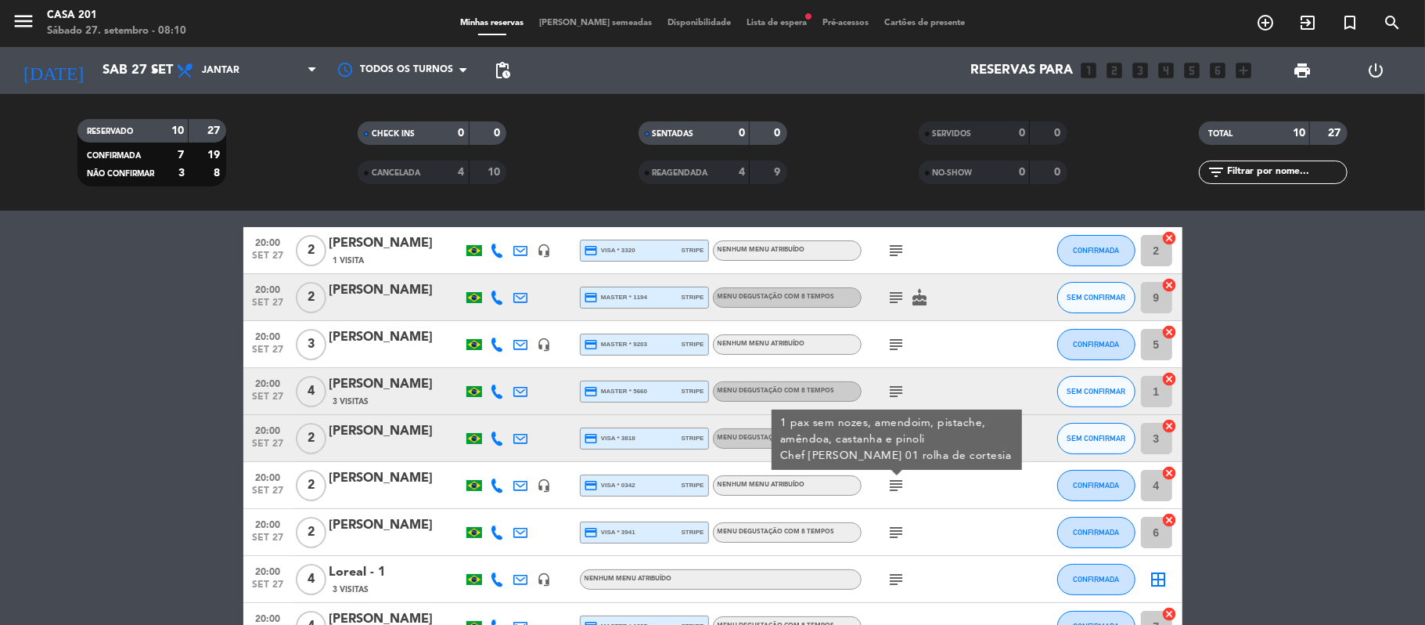
click at [895, 526] on icon "subject" at bounding box center [897, 532] width 19 height 19
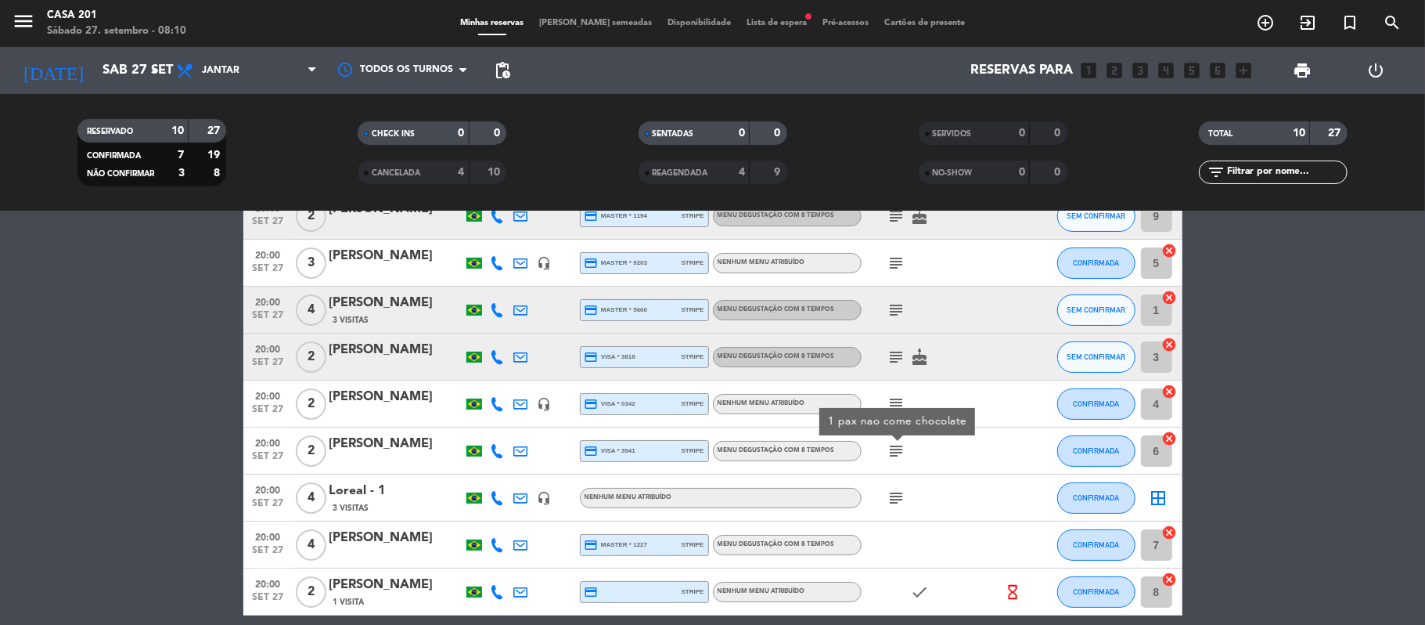
scroll to position [147, 0]
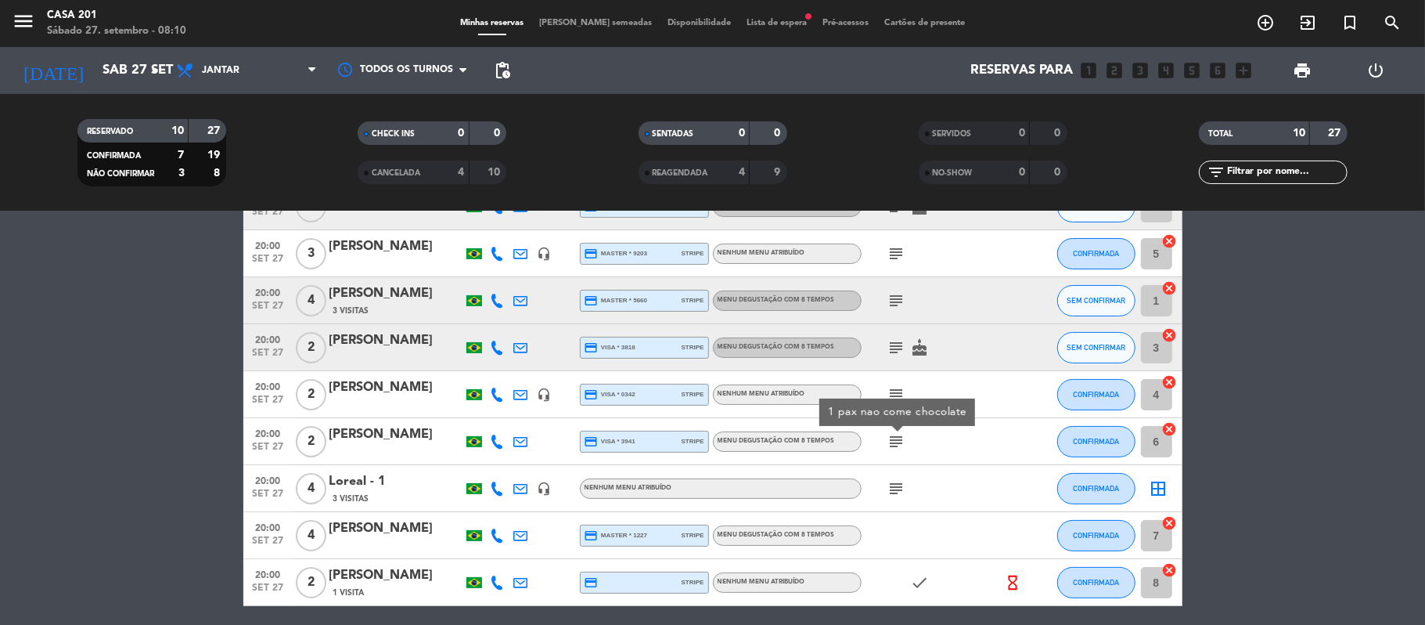
click at [892, 489] on icon "subject" at bounding box center [897, 488] width 19 height 19
